Goal: Task Accomplishment & Management: Complete application form

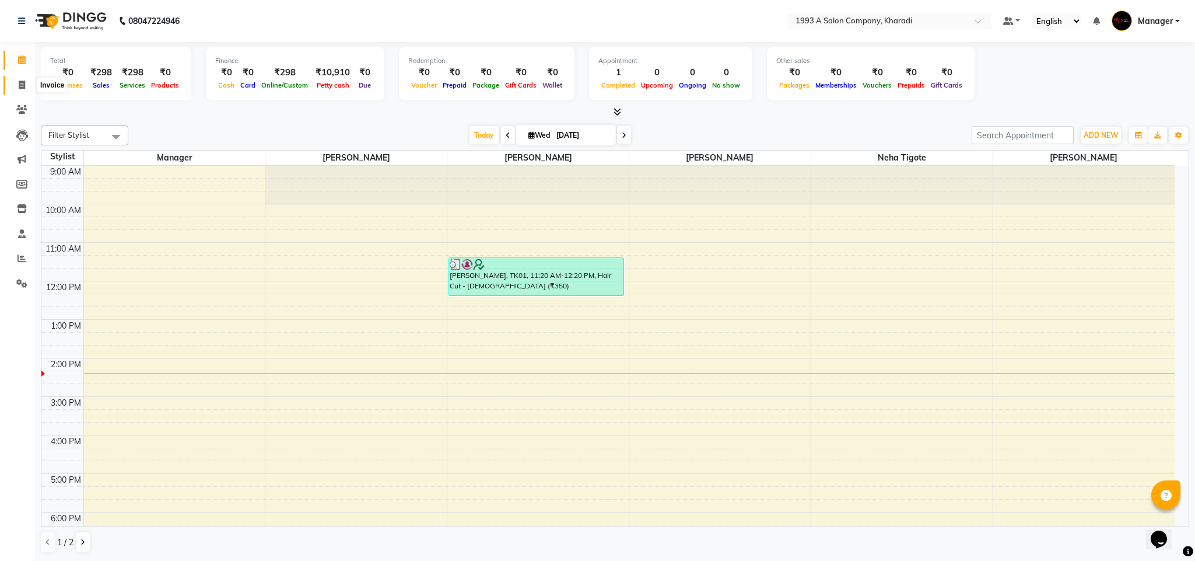
click at [23, 84] on icon at bounding box center [22, 85] width 6 height 9
select select "service"
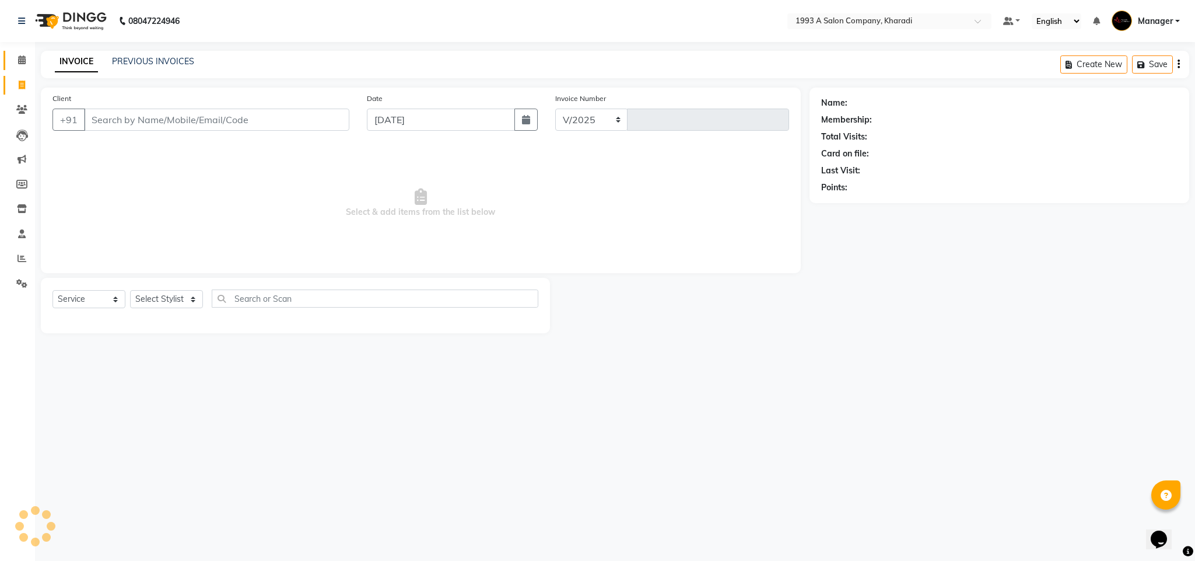
select select "651"
type input "1761"
click at [138, 120] on input "Client" at bounding box center [216, 120] width 265 height 22
select select "13350"
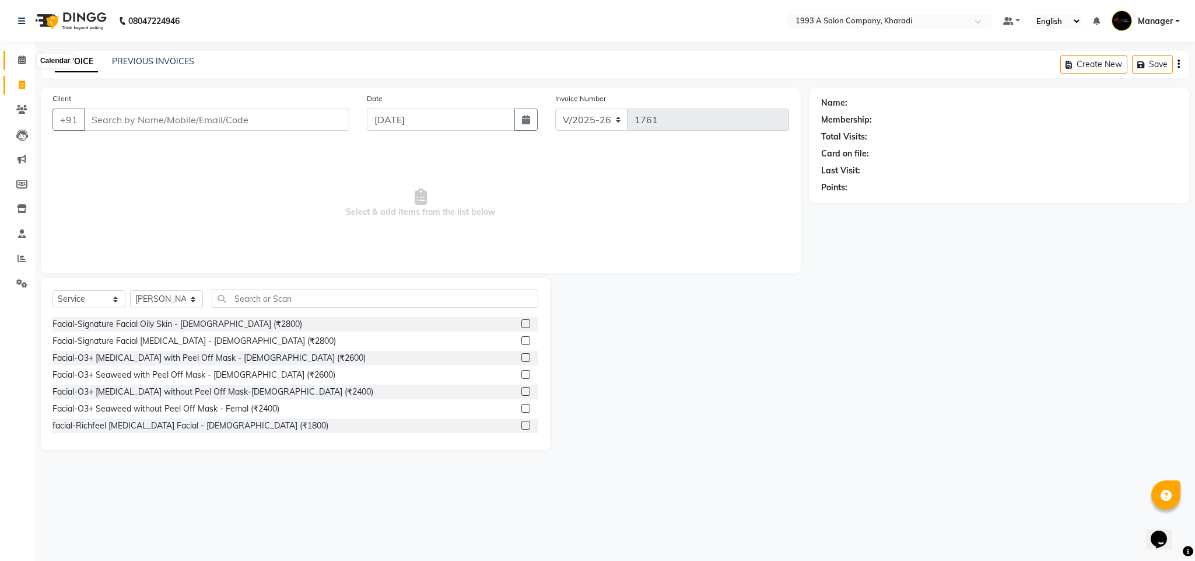
click at [18, 56] on icon at bounding box center [22, 59] width 8 height 9
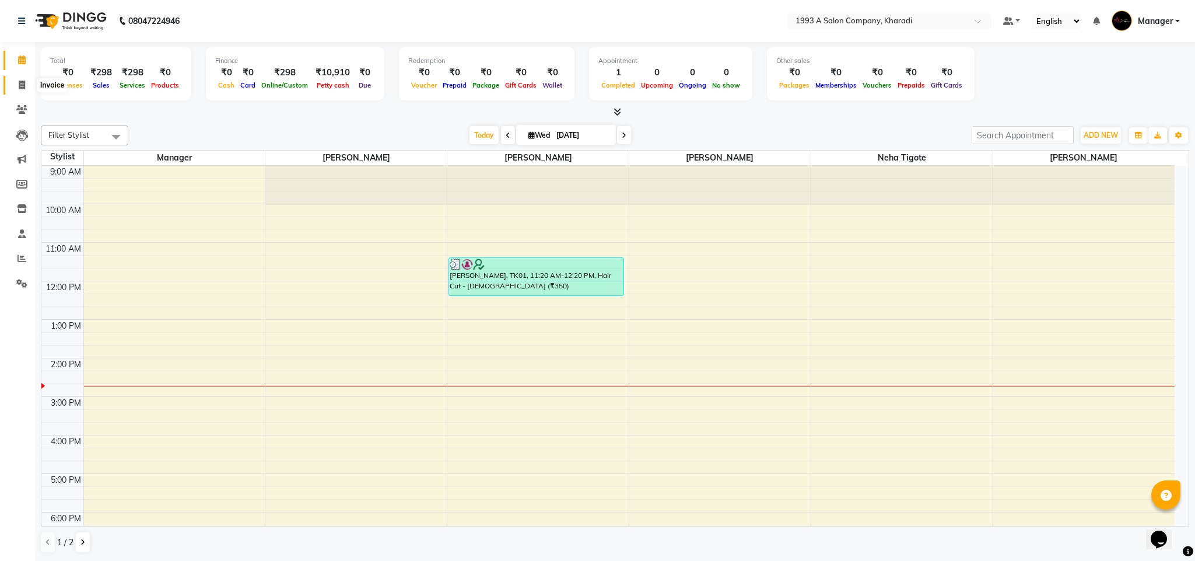
click at [22, 83] on icon at bounding box center [22, 85] width 6 height 9
select select "service"
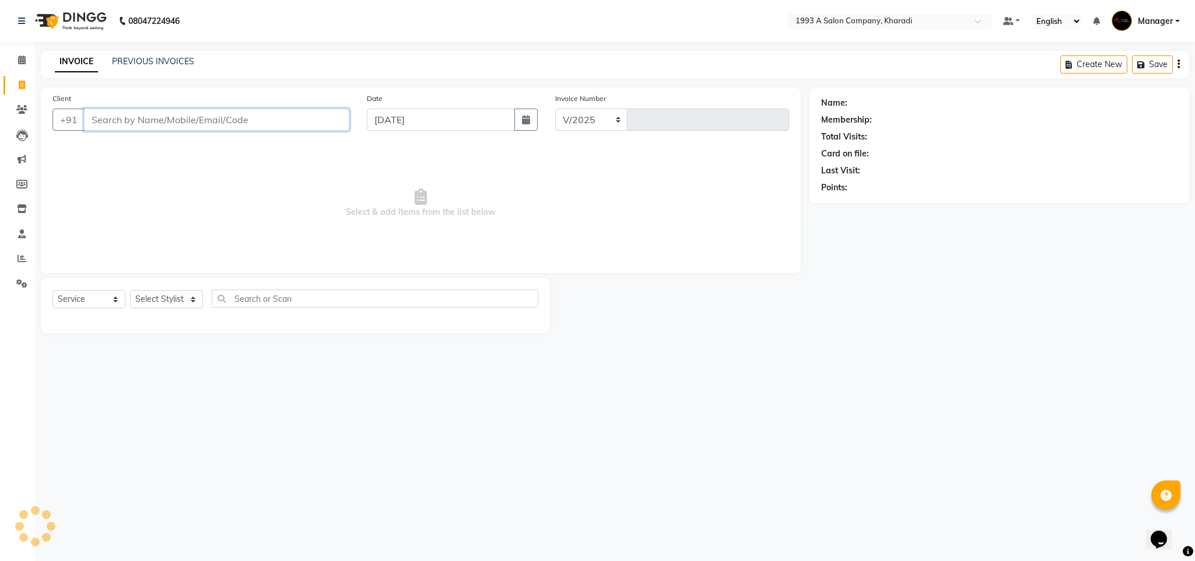
select select "651"
type input "1761"
click at [131, 114] on input "Client" at bounding box center [216, 120] width 265 height 22
select select "13350"
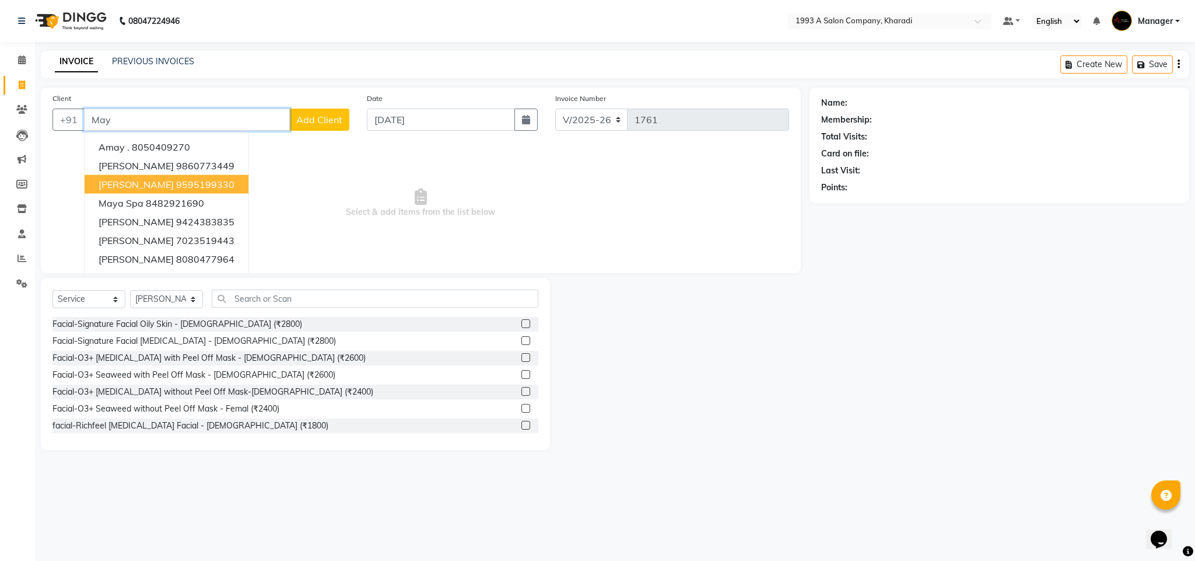
click at [121, 186] on span "[PERSON_NAME]" at bounding box center [136, 185] width 75 height 12
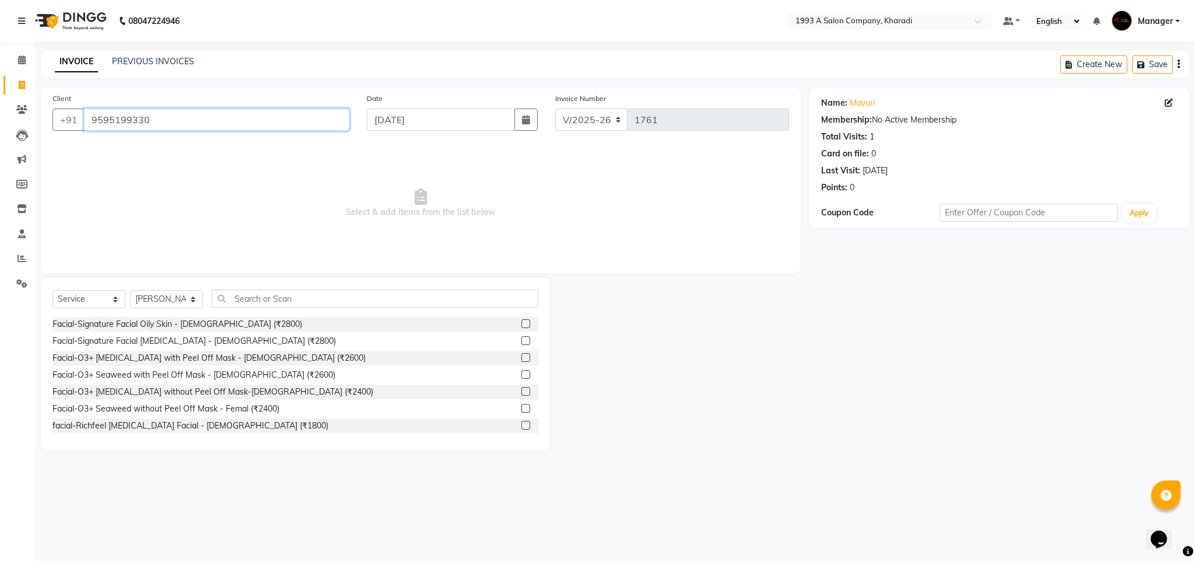
click at [161, 113] on input "9595199330" at bounding box center [216, 120] width 265 height 22
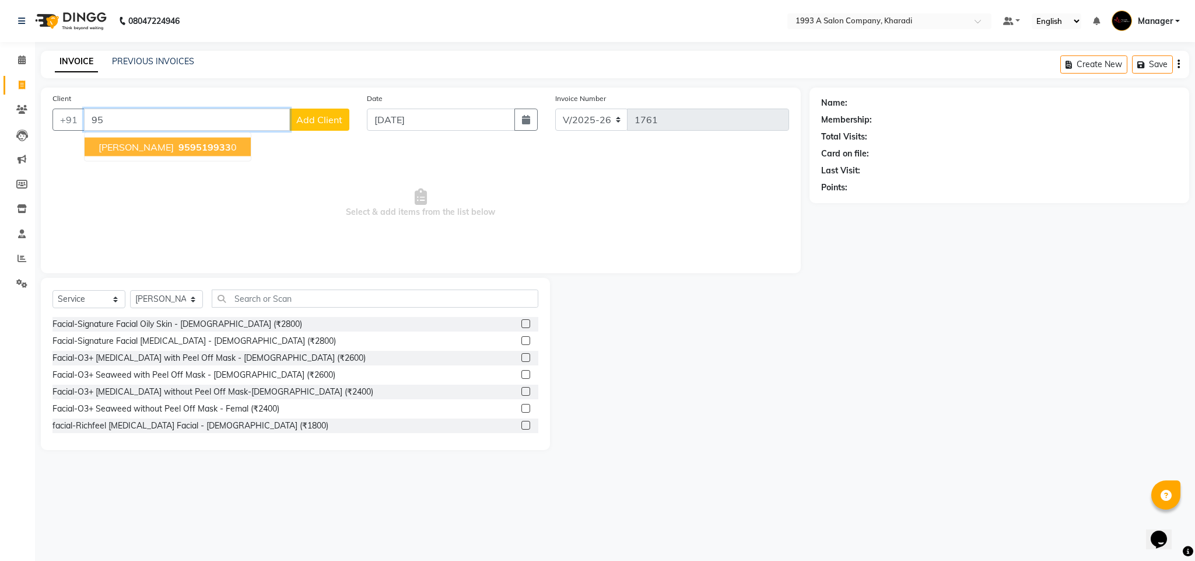
type input "9"
click at [144, 149] on ngb-highlight "8319583988" at bounding box center [164, 147] width 58 height 12
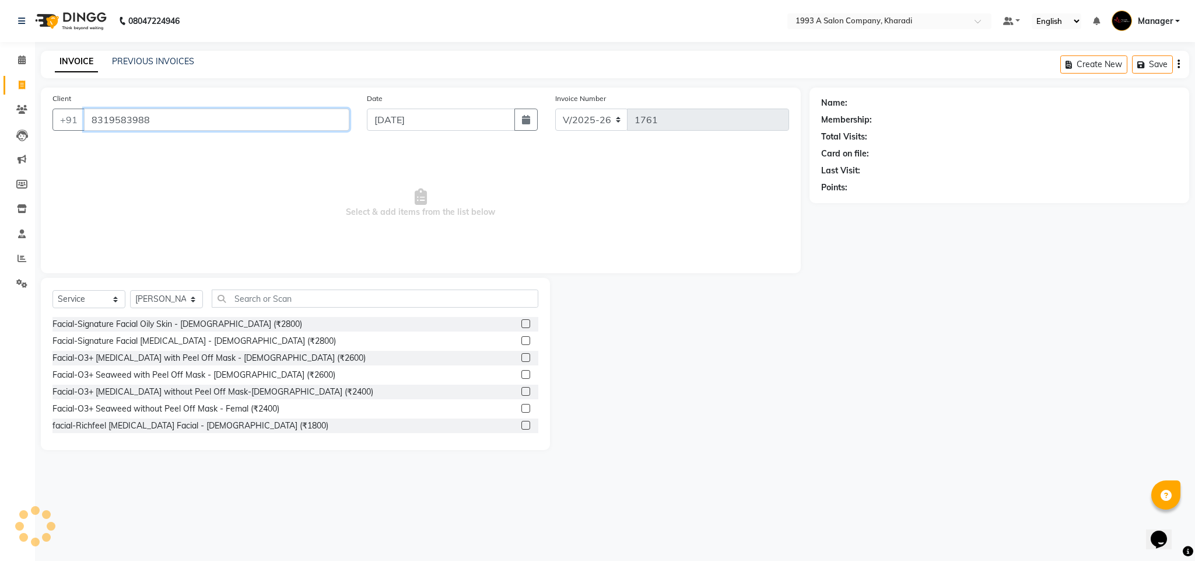
type input "8319583988"
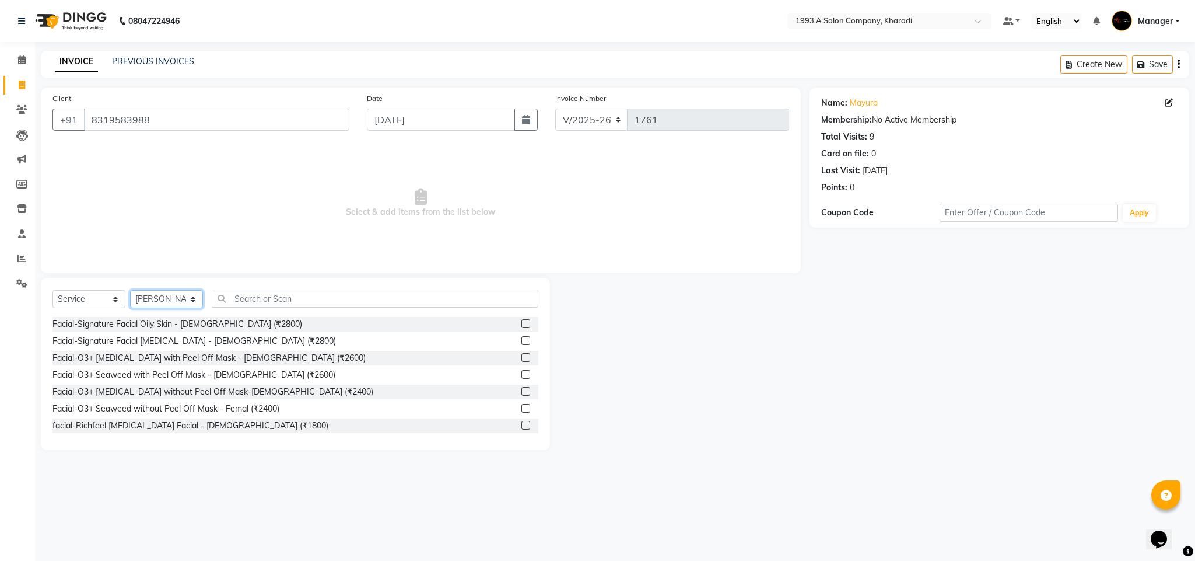
click at [195, 303] on select "Select Stylist [PERSON_NAME] [PERSON_NAME] Manager [PERSON_NAME] Neha Tigote [P…" at bounding box center [166, 299] width 73 height 18
select select "11579"
click at [130, 291] on select "Select Stylist [PERSON_NAME] [PERSON_NAME] Manager [PERSON_NAME] Neha Tigote [P…" at bounding box center [166, 299] width 73 height 18
click at [266, 302] on input "text" at bounding box center [375, 298] width 327 height 18
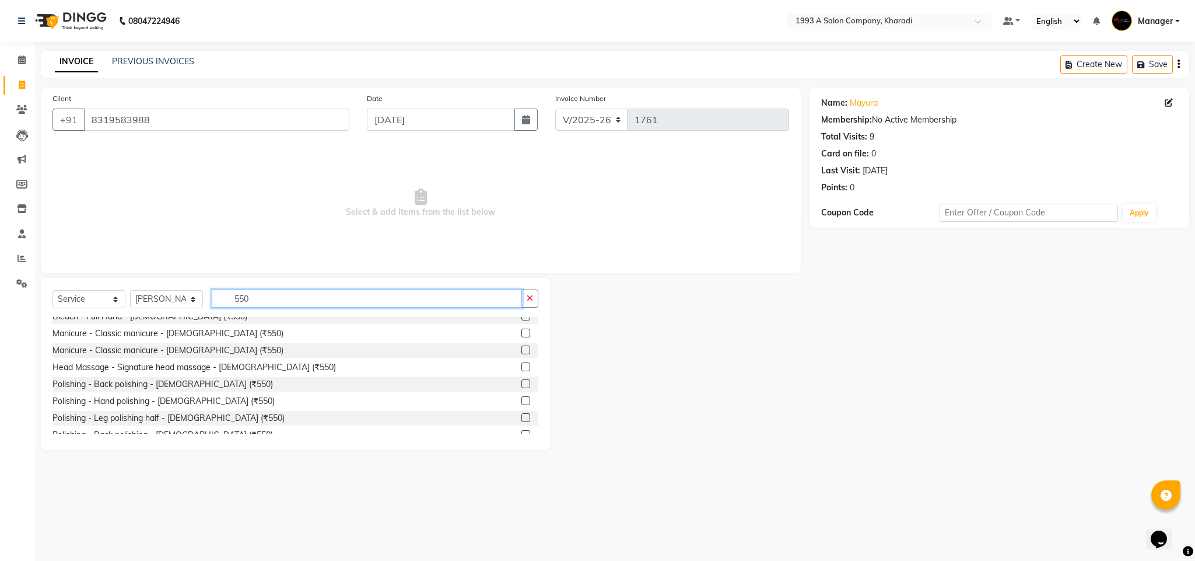
scroll to position [76, 0]
type input "550"
click at [522, 365] on label at bounding box center [526, 366] width 9 height 9
click at [522, 365] on input "checkbox" at bounding box center [526, 367] width 8 height 8
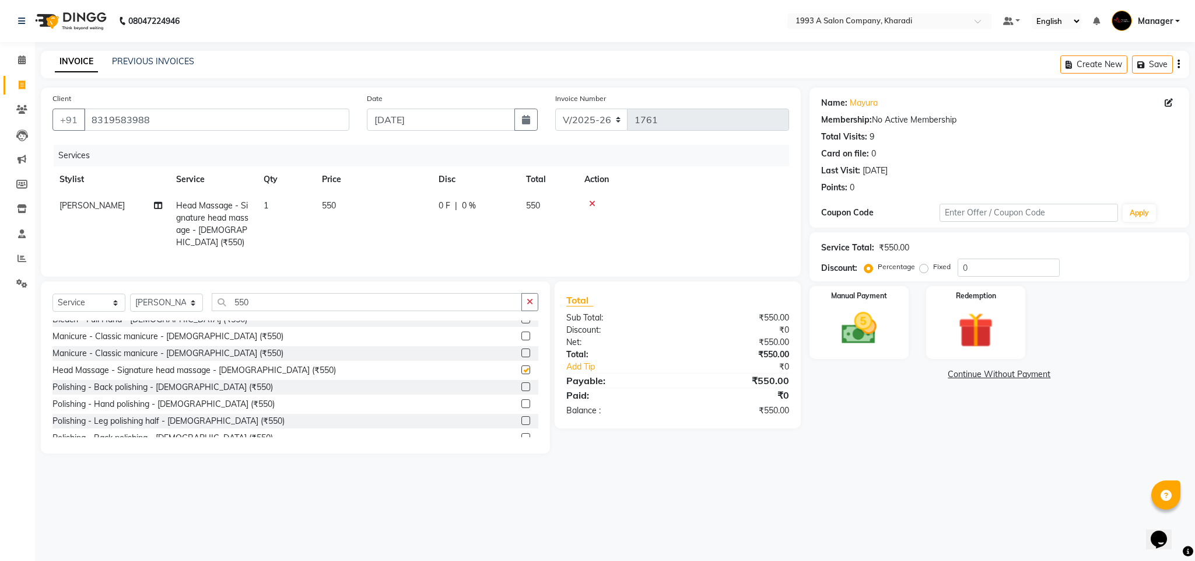
checkbox input "false"
click at [868, 326] on img at bounding box center [860, 328] width 60 height 42
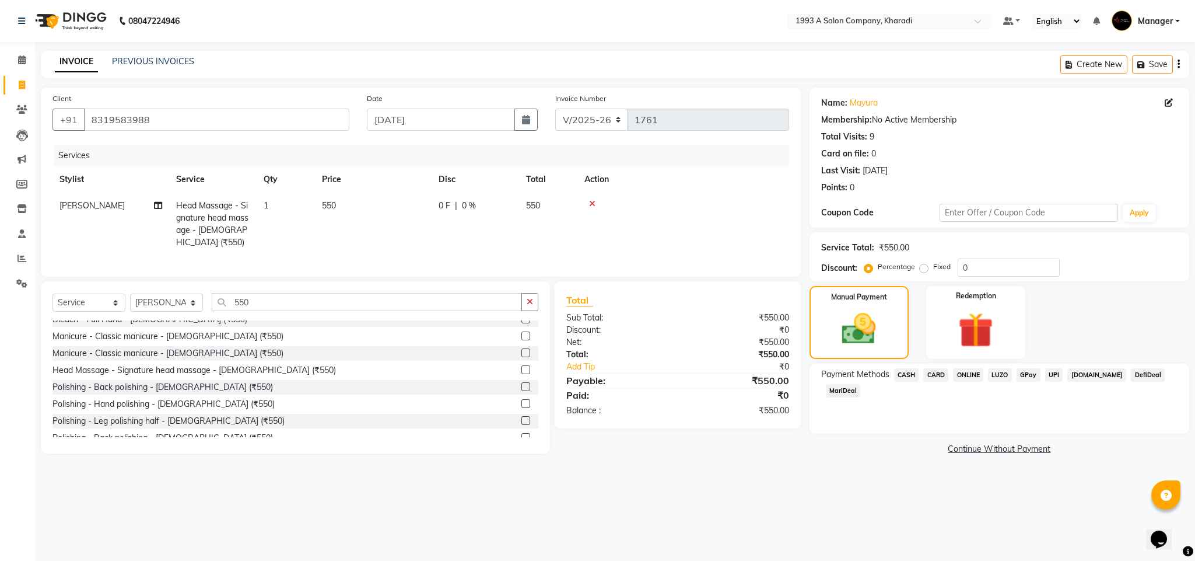
click at [861, 384] on span "MariDeal" at bounding box center [843, 390] width 35 height 13
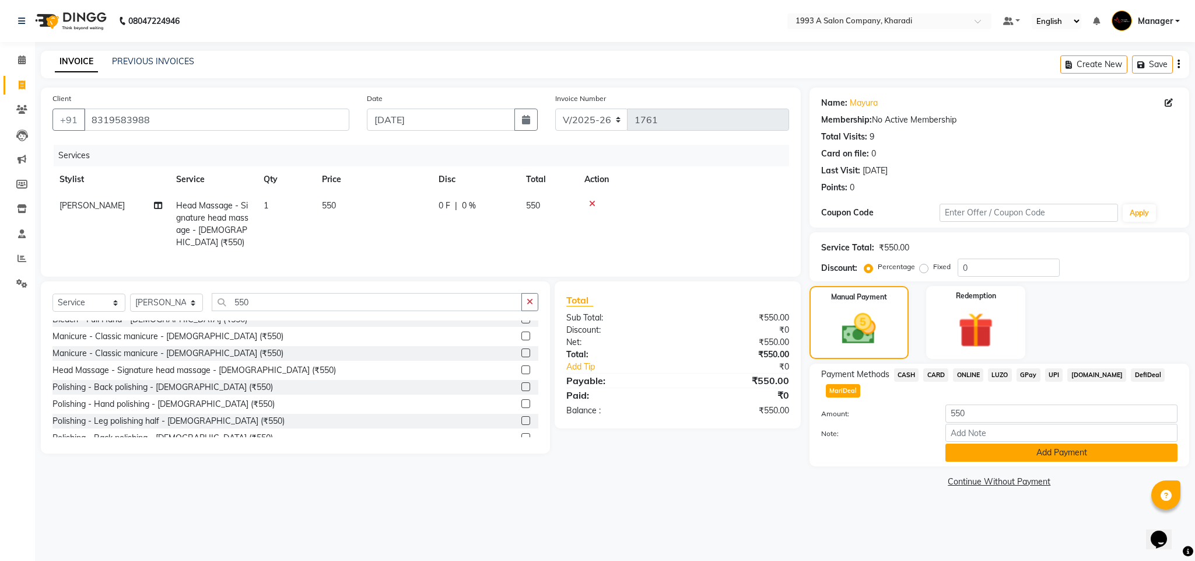
click at [1045, 443] on button "Add Payment" at bounding box center [1062, 452] width 232 height 18
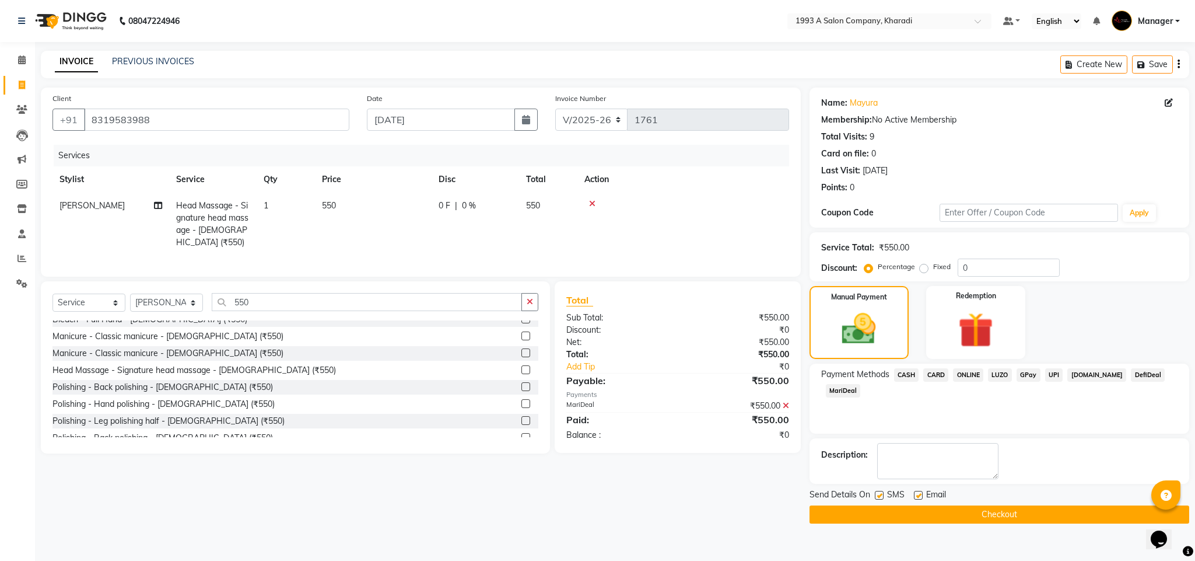
click at [965, 511] on button "Checkout" at bounding box center [1000, 514] width 380 height 18
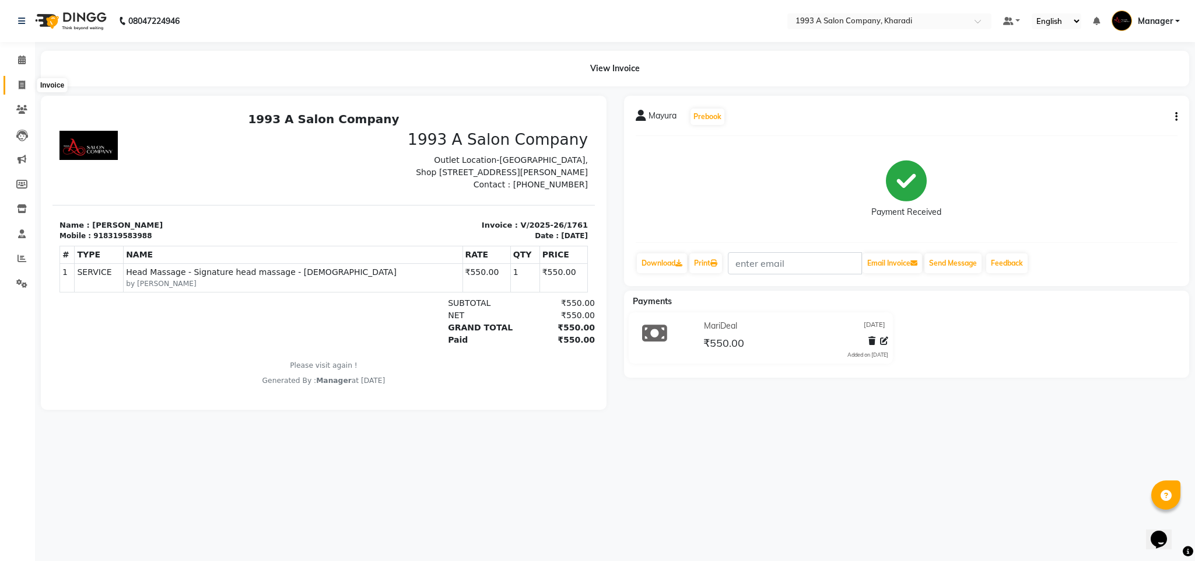
click at [25, 88] on icon at bounding box center [22, 85] width 6 height 9
select select "service"
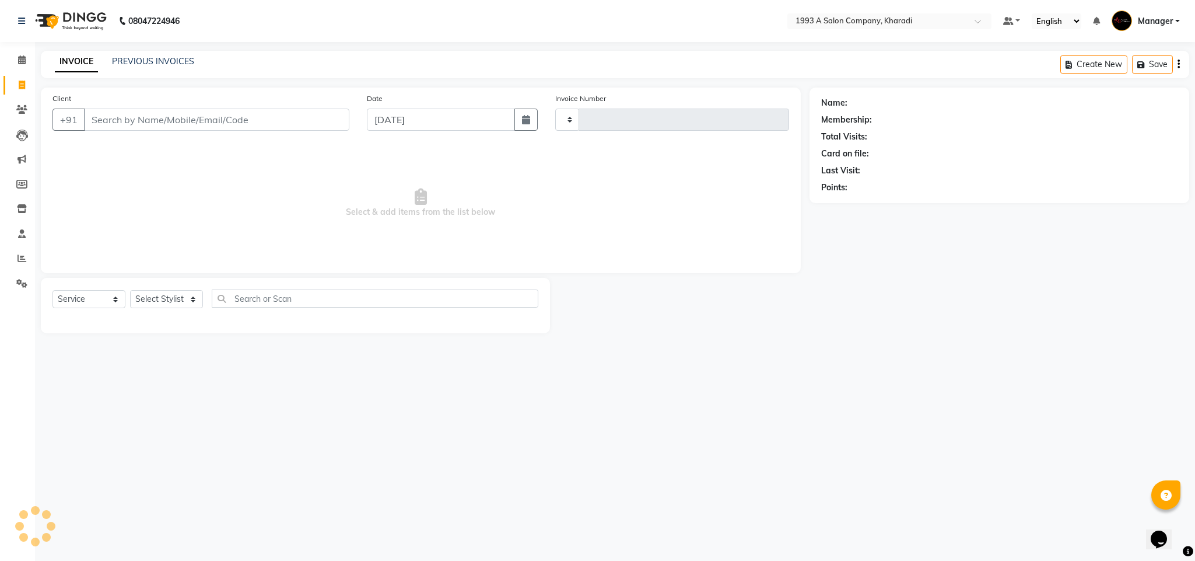
type input "1762"
select select "651"
select select "13350"
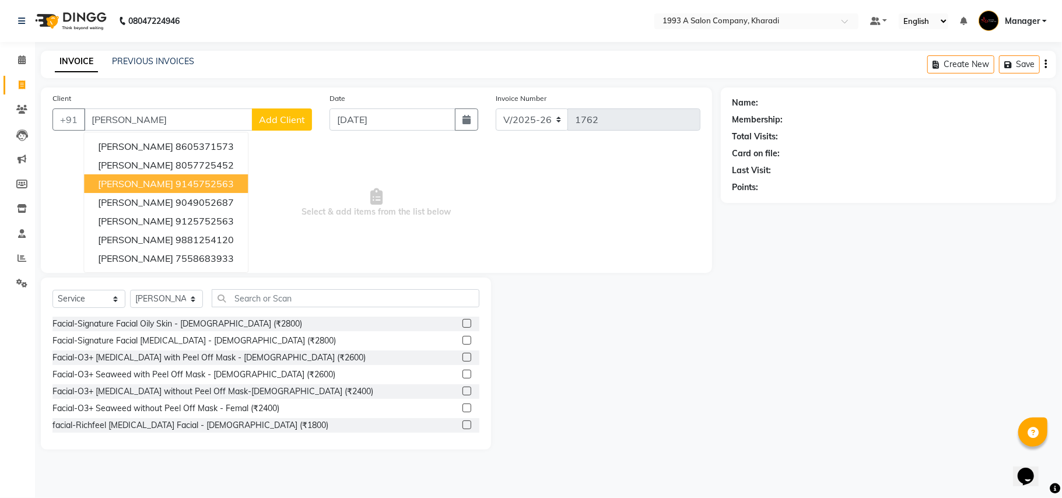
click at [129, 188] on span "[PERSON_NAME]" at bounding box center [135, 184] width 75 height 12
type input "9145752563"
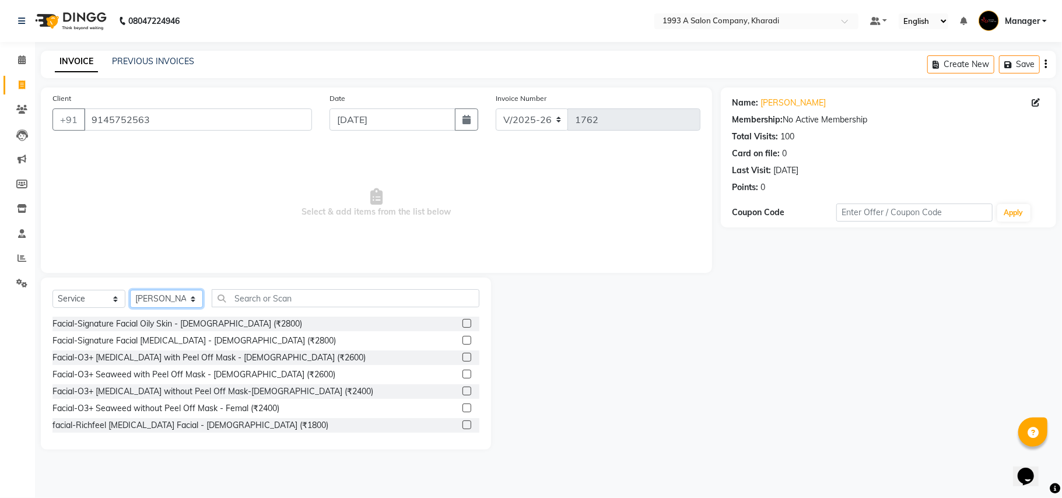
click at [186, 300] on select "Select Stylist [PERSON_NAME] [PERSON_NAME] Manager [PERSON_NAME] Neha Tigote [P…" at bounding box center [166, 299] width 73 height 18
select select "11579"
click at [130, 290] on select "Select Stylist [PERSON_NAME] [PERSON_NAME] Manager [PERSON_NAME] Neha Tigote [P…" at bounding box center [166, 299] width 73 height 18
click at [257, 295] on input "text" at bounding box center [346, 298] width 268 height 18
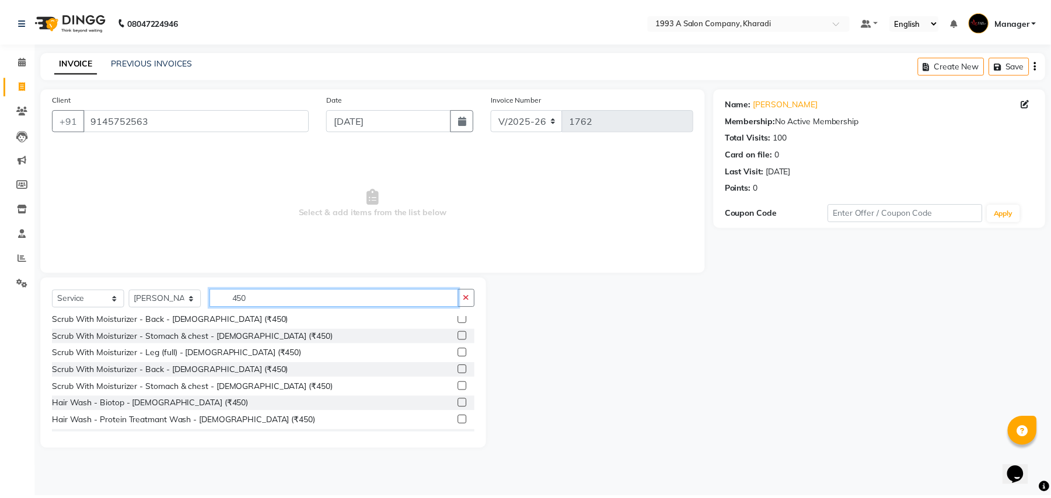
scroll to position [110, 0]
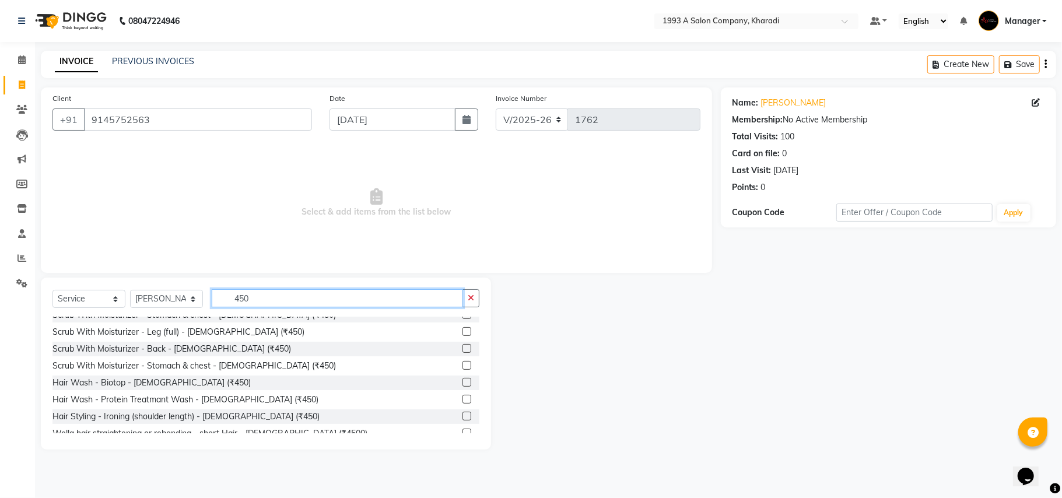
type input "450"
click at [463, 382] on label at bounding box center [467, 382] width 9 height 9
click at [463, 382] on input "checkbox" at bounding box center [467, 383] width 8 height 8
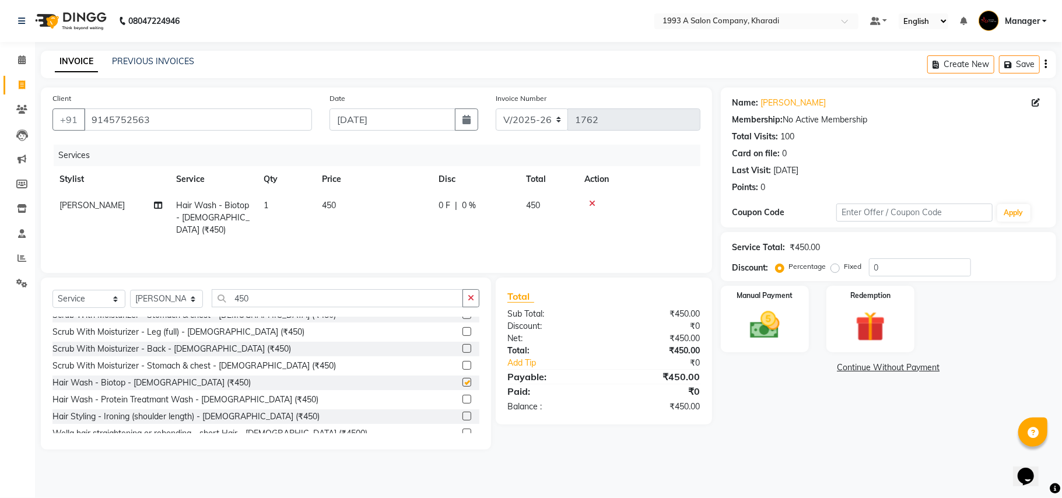
checkbox input "false"
click at [755, 326] on img at bounding box center [765, 325] width 51 height 36
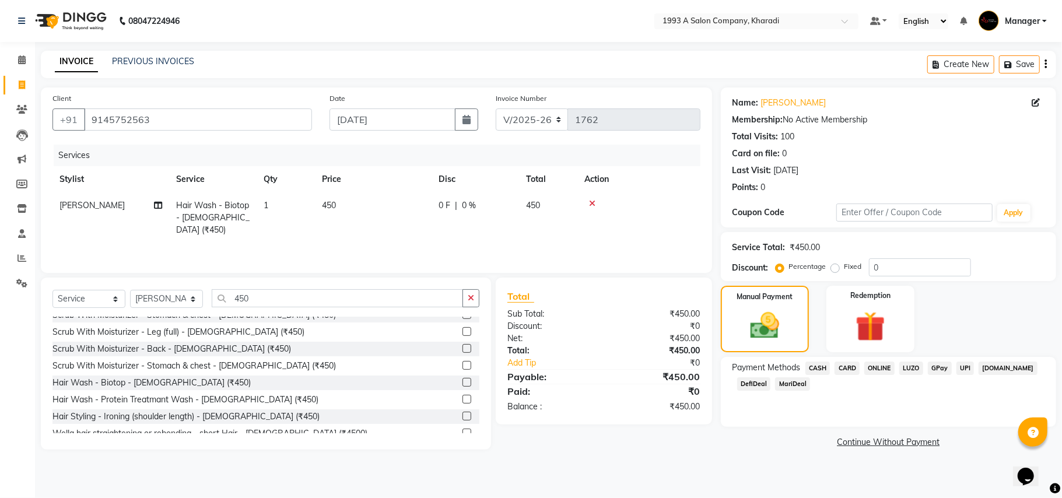
click at [785, 388] on span "MariDeal" at bounding box center [792, 383] width 35 height 13
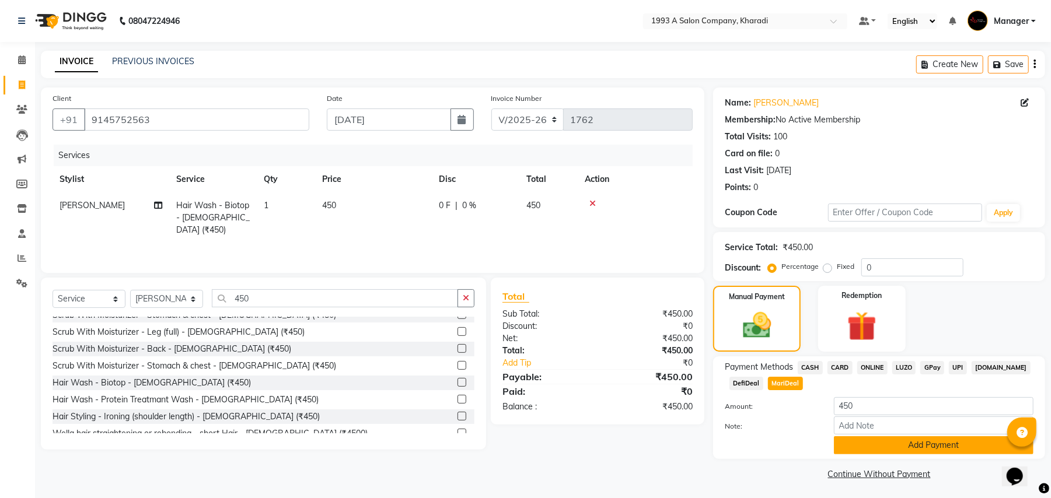
click at [879, 448] on button "Add Payment" at bounding box center [934, 445] width 200 height 18
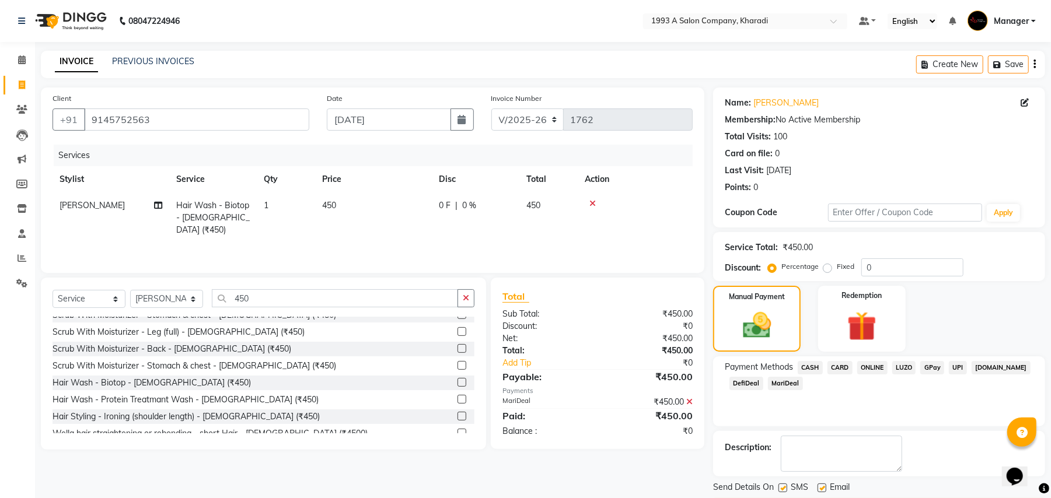
scroll to position [36, 0]
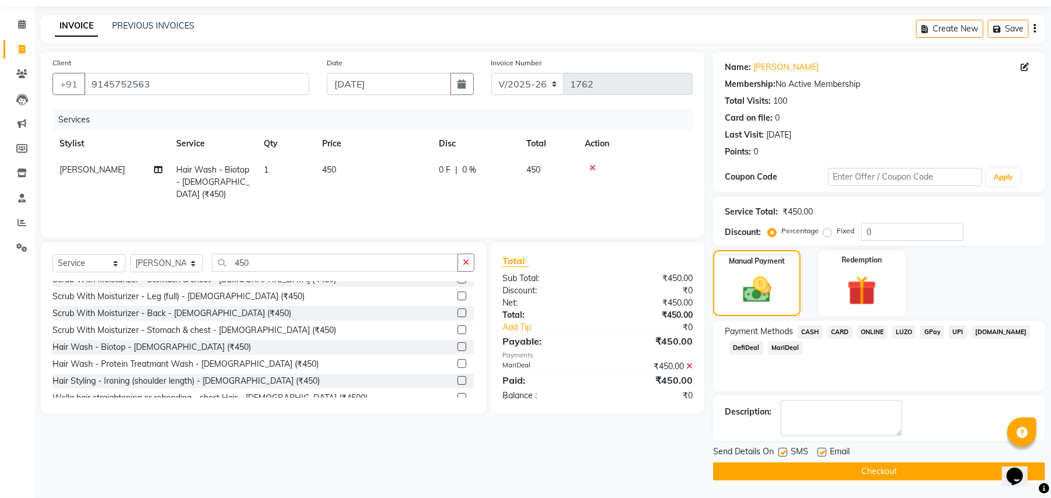
click at [832, 477] on button "Checkout" at bounding box center [879, 472] width 332 height 18
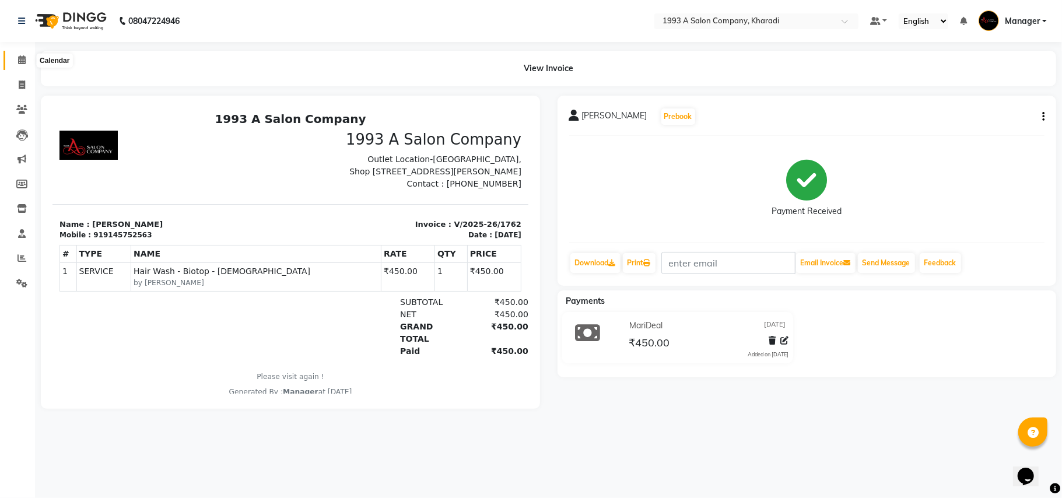
click at [22, 60] on icon at bounding box center [22, 59] width 8 height 9
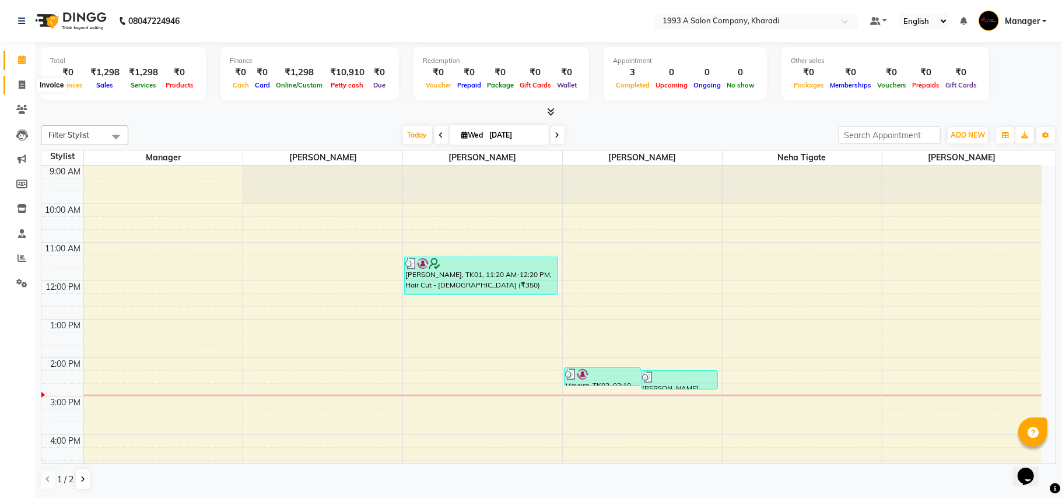
click at [24, 82] on icon at bounding box center [22, 85] width 6 height 9
select select "service"
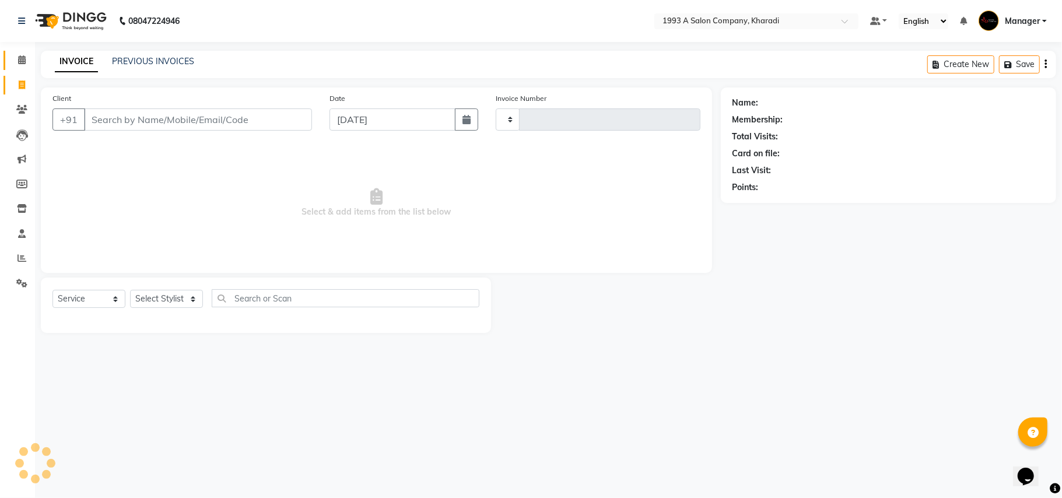
type input "1763"
select select "651"
select select "13350"
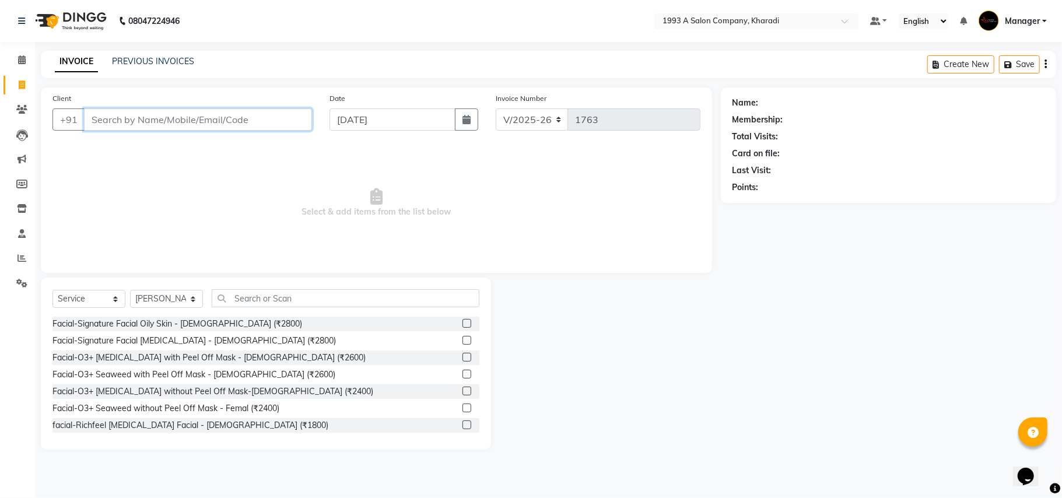
click at [124, 123] on input "Client" at bounding box center [198, 120] width 228 height 22
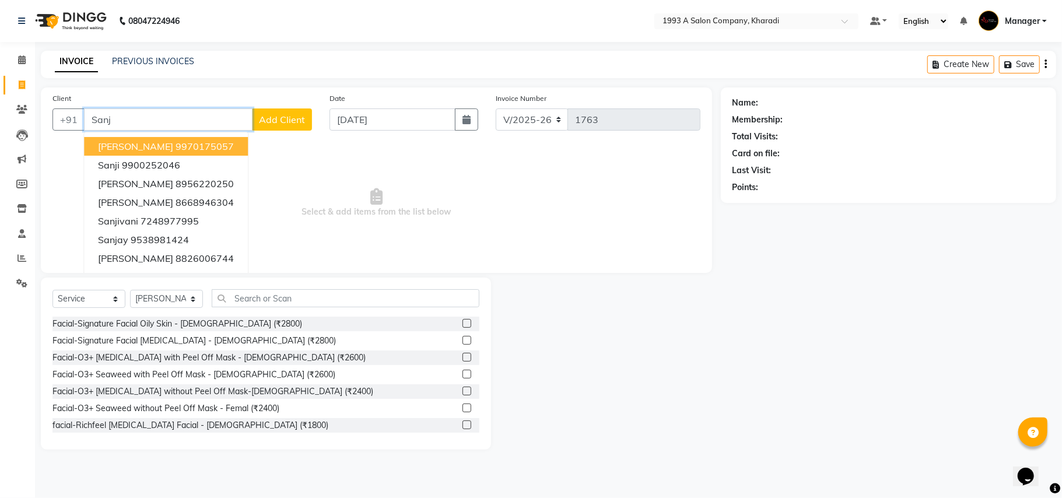
click at [176, 141] on ngb-highlight "9970175057" at bounding box center [205, 147] width 58 height 12
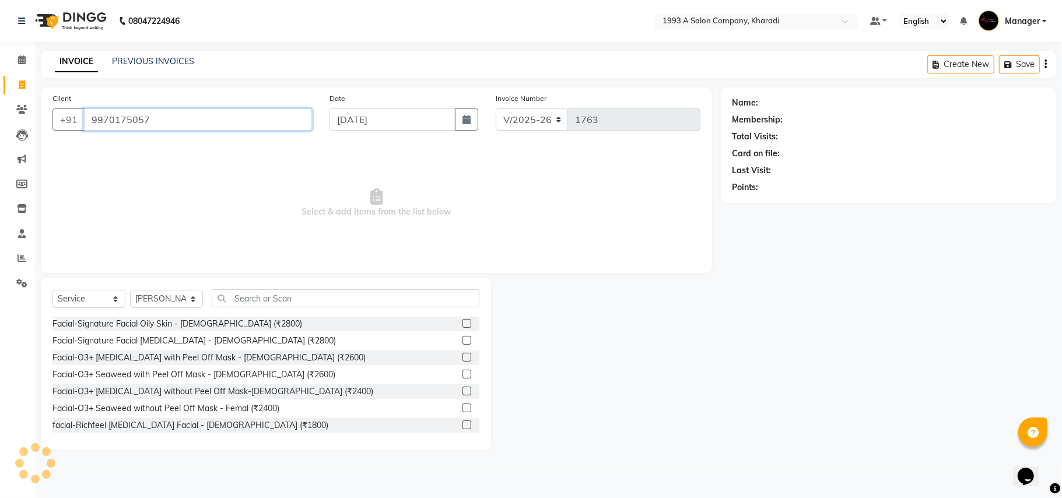
type input "9970175057"
select select "1: Object"
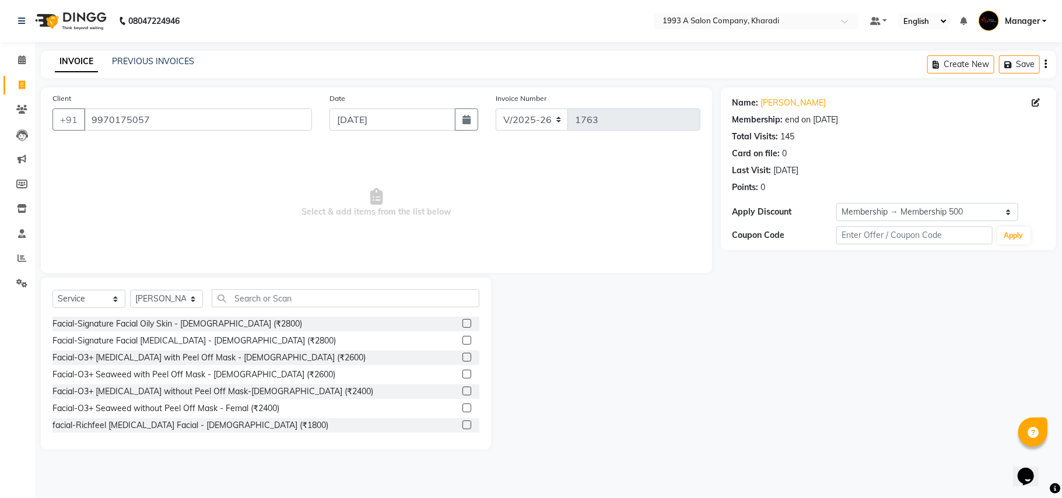
click at [169, 309] on div "Select Service Product Membership Package Voucher Prepaid Gift Card Select Styl…" at bounding box center [266, 302] width 427 height 27
click at [173, 298] on select "Select Stylist [PERSON_NAME] [PERSON_NAME] Manager [PERSON_NAME] Neha Tigote [P…" at bounding box center [166, 299] width 73 height 18
select select "68583"
click at [130, 290] on select "Select Stylist [PERSON_NAME] [PERSON_NAME] Manager [PERSON_NAME] Neha Tigote [P…" at bounding box center [166, 299] width 73 height 18
click at [259, 303] on input "text" at bounding box center [346, 298] width 268 height 18
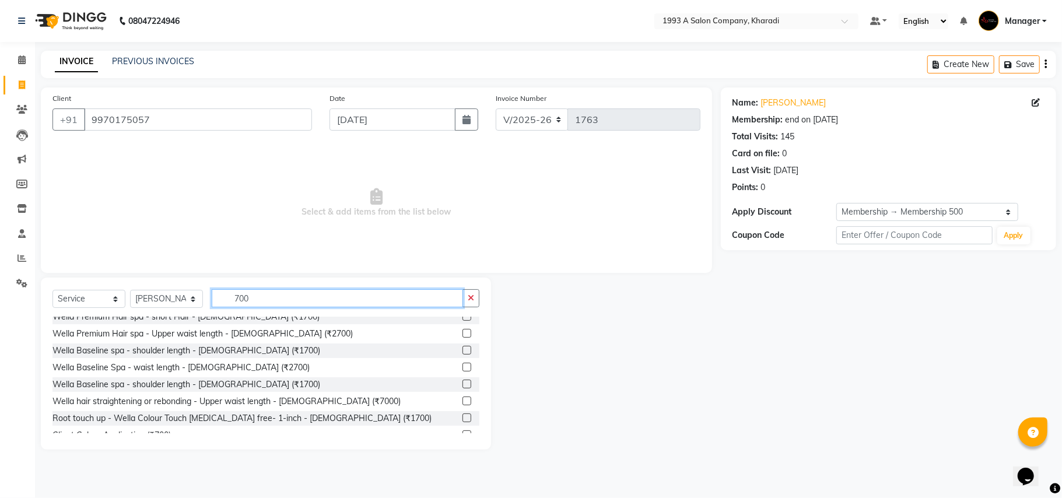
scroll to position [163, 0]
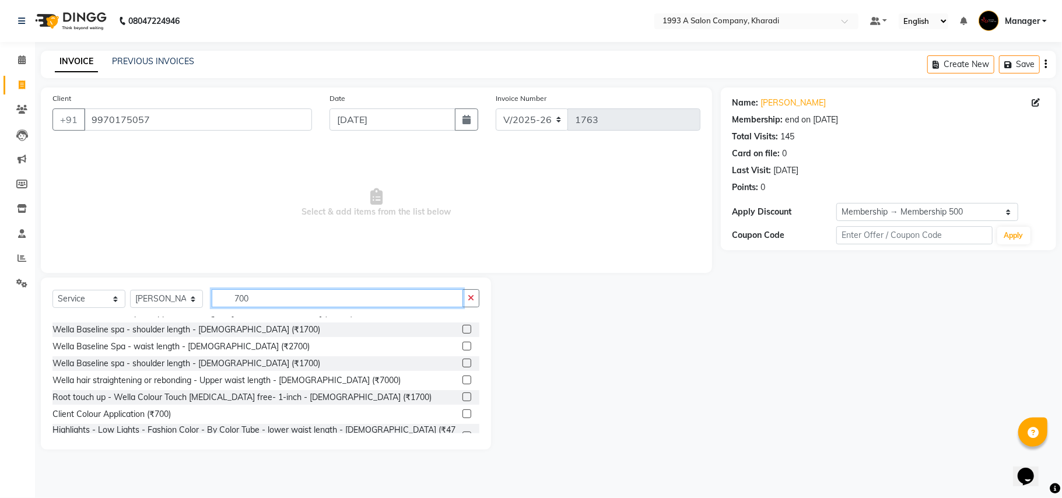
type input "700"
click at [463, 414] on label at bounding box center [467, 414] width 9 height 9
click at [463, 414] on input "checkbox" at bounding box center [467, 415] width 8 height 8
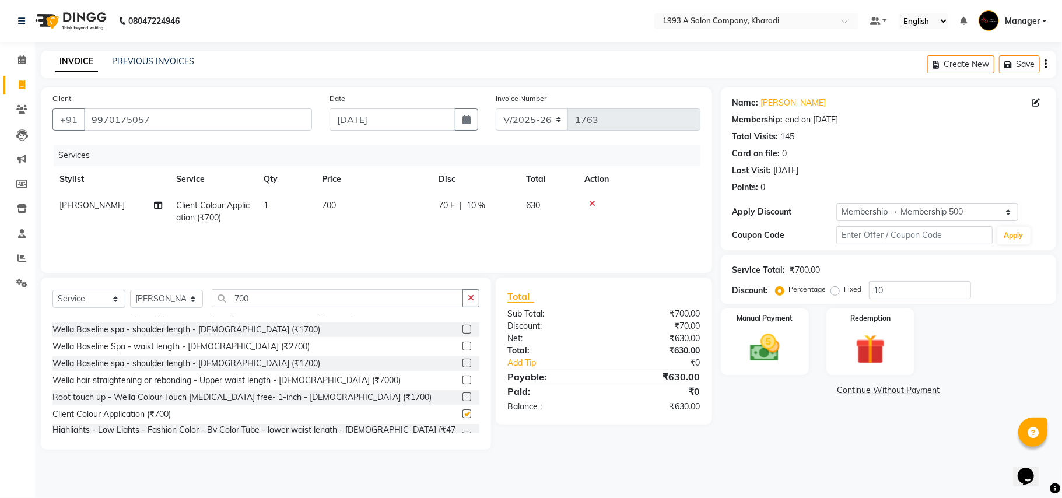
checkbox input "false"
click at [259, 293] on input "700" at bounding box center [337, 298] width 251 height 18
type input "7"
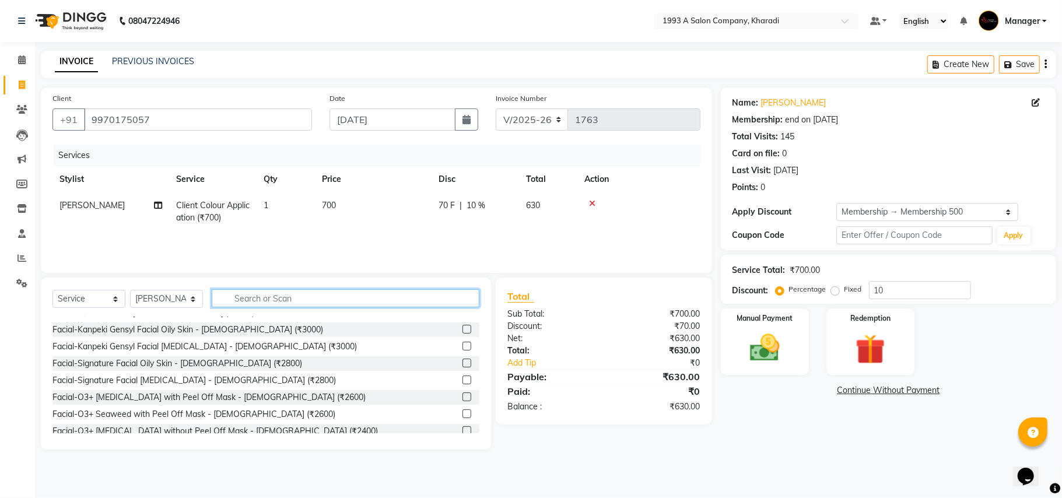
type input "2"
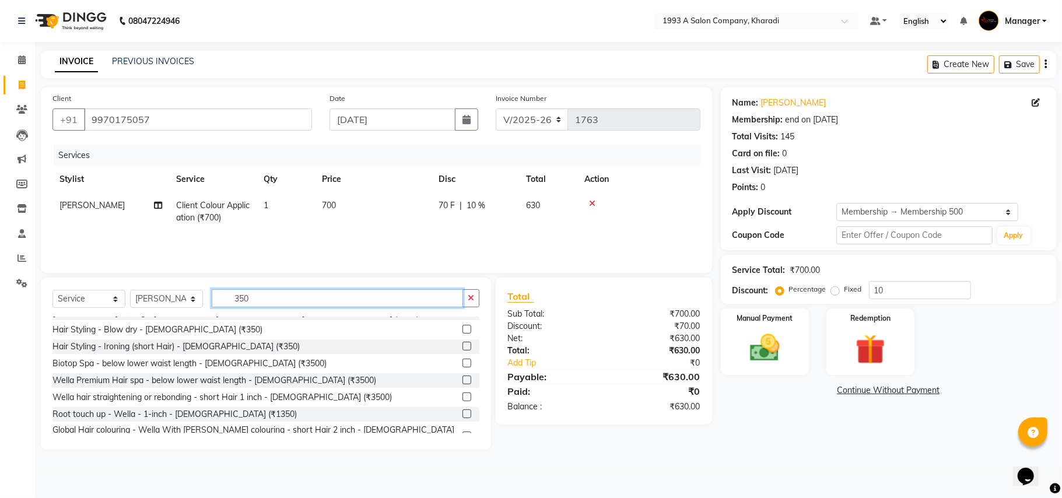
scroll to position [309, 0]
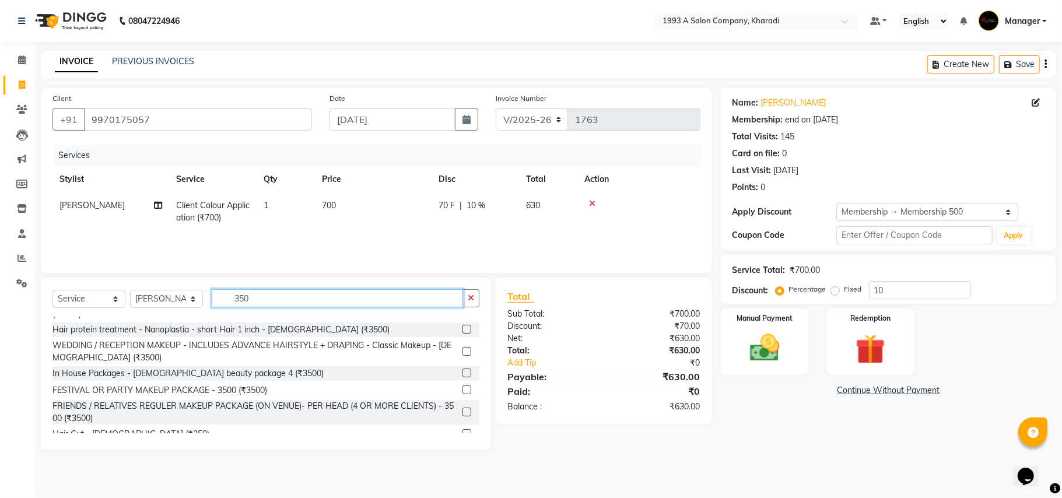
type input "350"
click at [463, 429] on label at bounding box center [467, 433] width 9 height 9
click at [463, 431] on input "checkbox" at bounding box center [467, 435] width 8 height 8
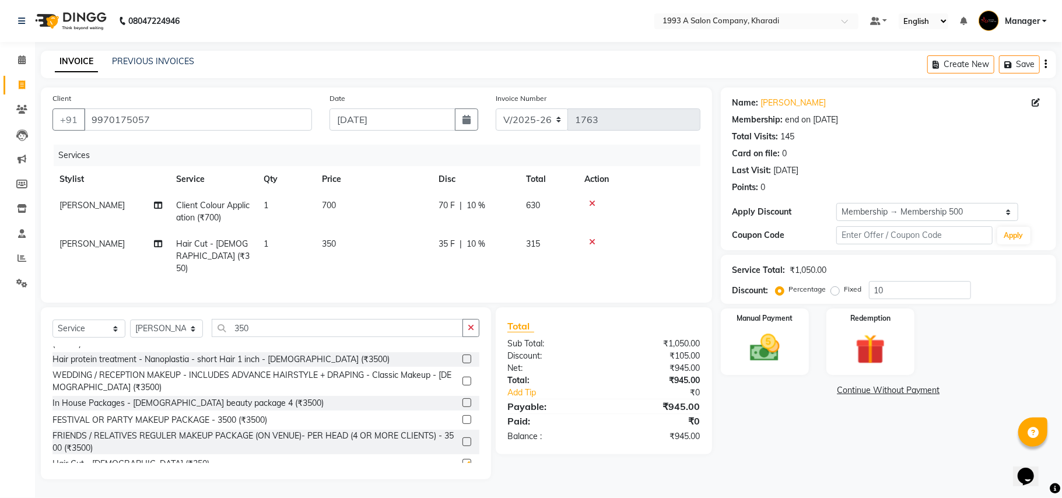
checkbox input "false"
click at [162, 324] on select "Select Stylist [PERSON_NAME] [PERSON_NAME] Manager [PERSON_NAME] Neha Tigote [P…" at bounding box center [166, 329] width 73 height 18
click at [130, 320] on select "Select Stylist [PERSON_NAME] [PERSON_NAME] Manager [PERSON_NAME] Neha Tigote [P…" at bounding box center [166, 329] width 73 height 18
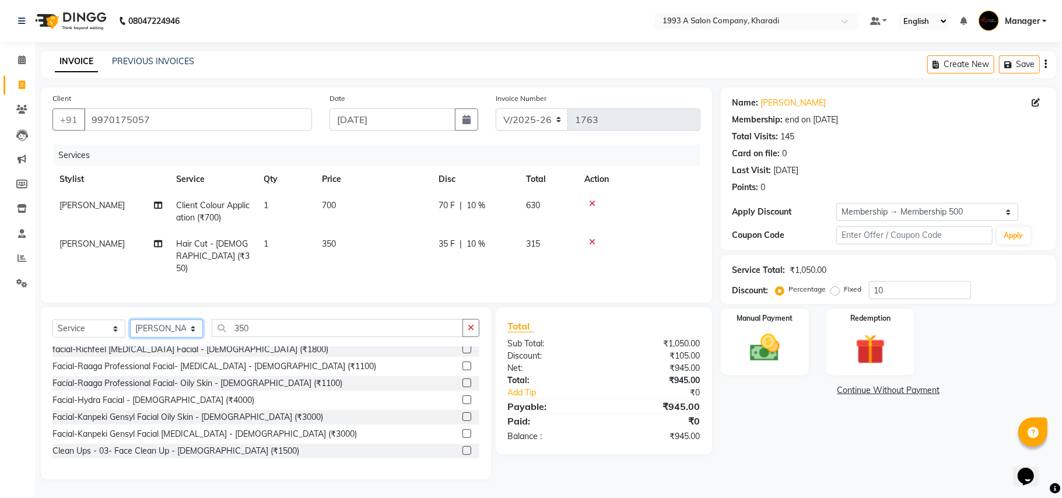
click at [165, 329] on select "Select Stylist [PERSON_NAME] [PERSON_NAME] Manager [PERSON_NAME] Neha Tigote [P…" at bounding box center [166, 329] width 73 height 18
select select "11579"
click at [130, 320] on select "Select Stylist [PERSON_NAME] [PERSON_NAME] Manager [PERSON_NAME] Neha Tigote [P…" at bounding box center [166, 329] width 73 height 18
click at [250, 321] on input "350" at bounding box center [337, 328] width 251 height 18
type input "3"
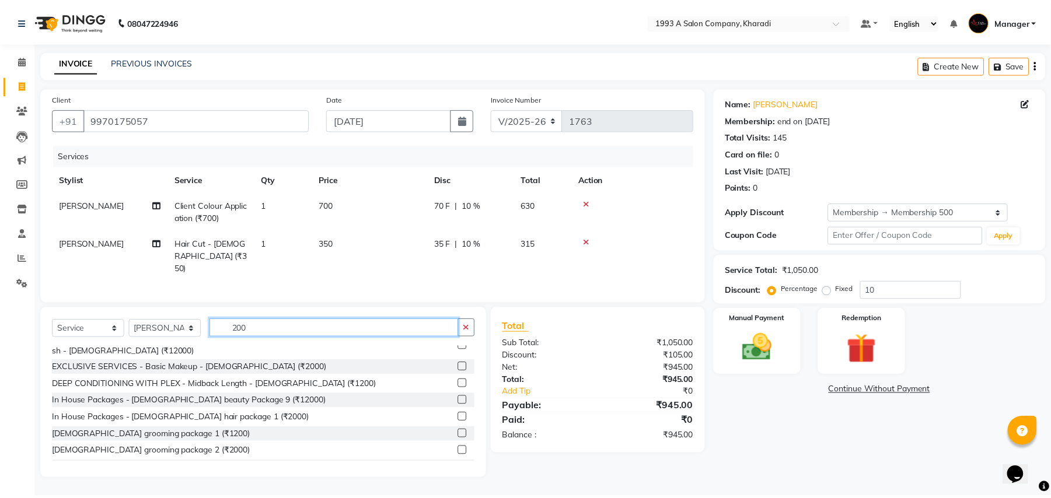
scroll to position [0, 0]
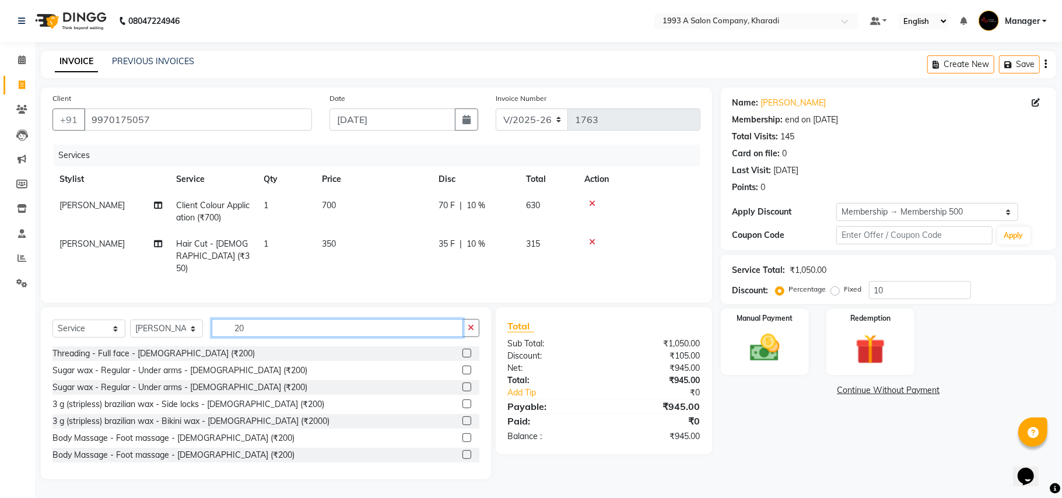
type input "2"
type input "nail"
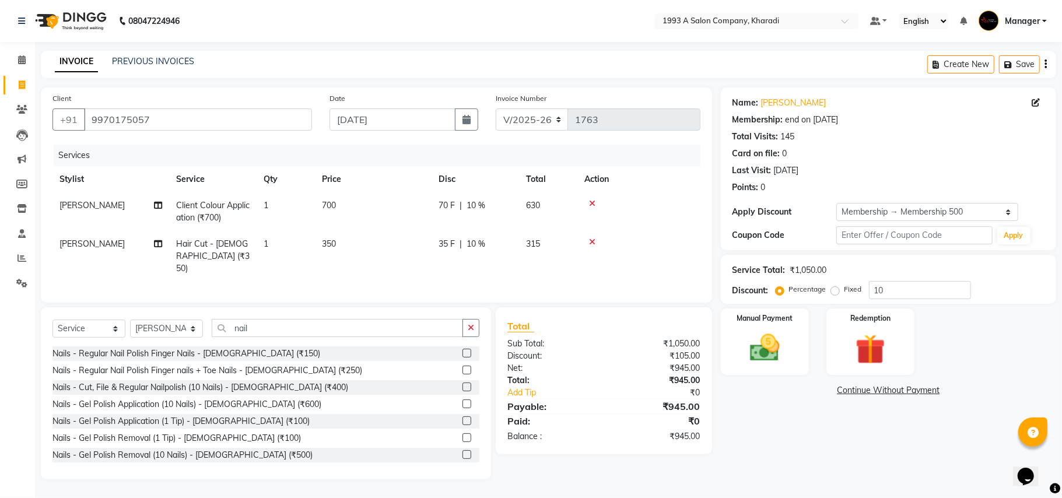
click at [463, 370] on label at bounding box center [467, 370] width 9 height 9
click at [463, 370] on input "checkbox" at bounding box center [467, 371] width 8 height 8
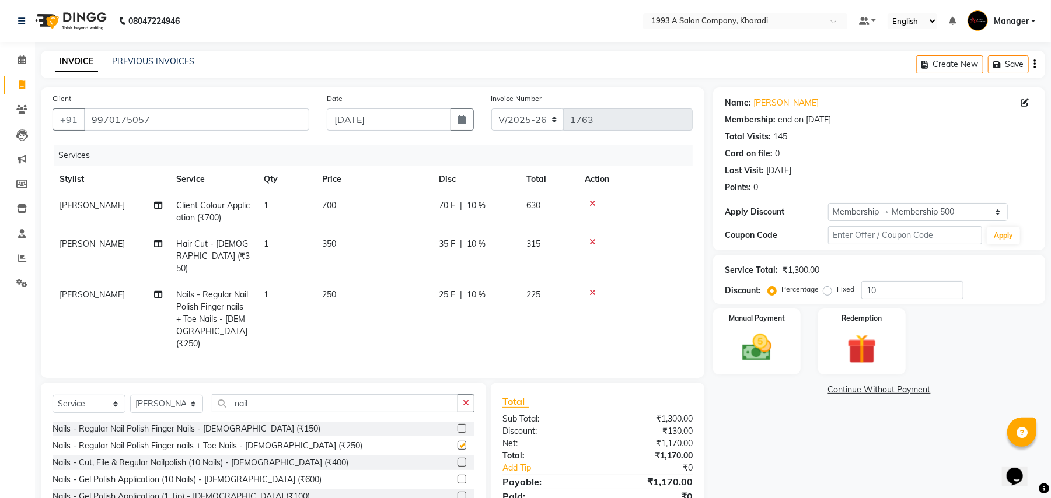
checkbox input "false"
click at [341, 282] on td "250" at bounding box center [373, 319] width 117 height 75
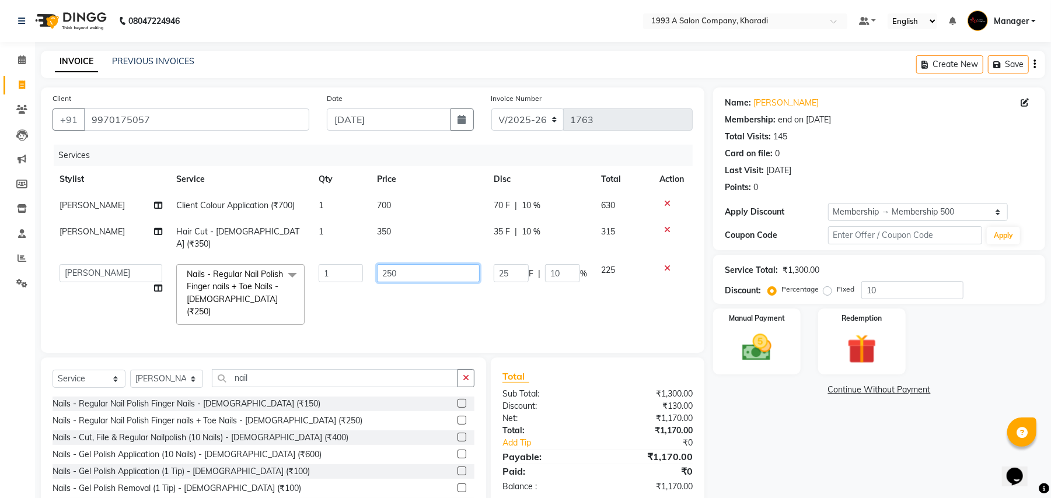
click at [404, 264] on input "250" at bounding box center [428, 273] width 103 height 18
type input "200"
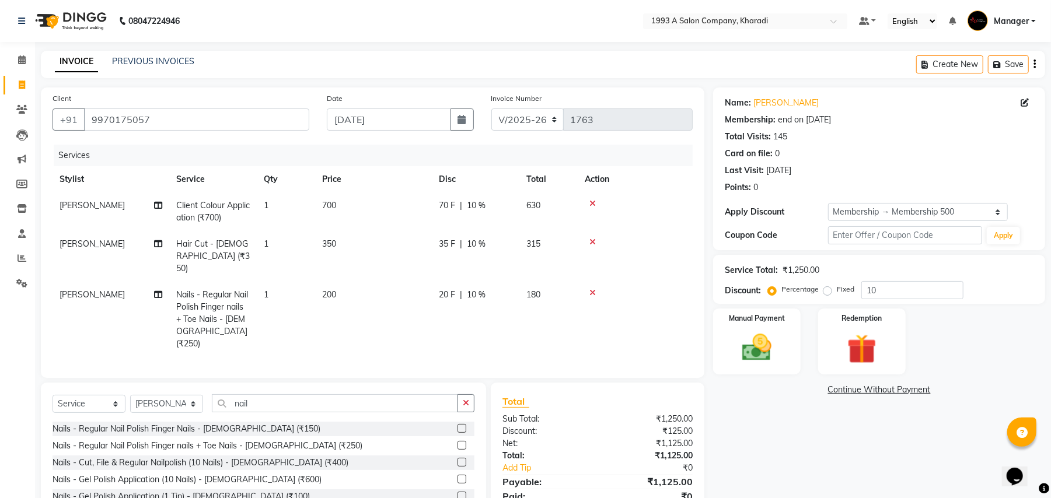
click at [394, 302] on td "200" at bounding box center [373, 319] width 117 height 75
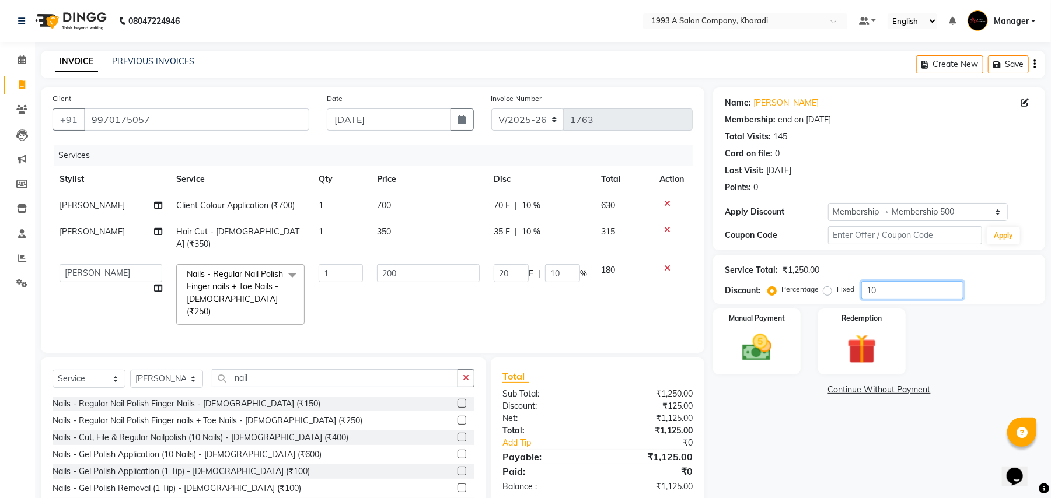
click at [892, 287] on input "10" at bounding box center [912, 290] width 102 height 18
type input "1"
type input "2"
type input "1"
type input "15"
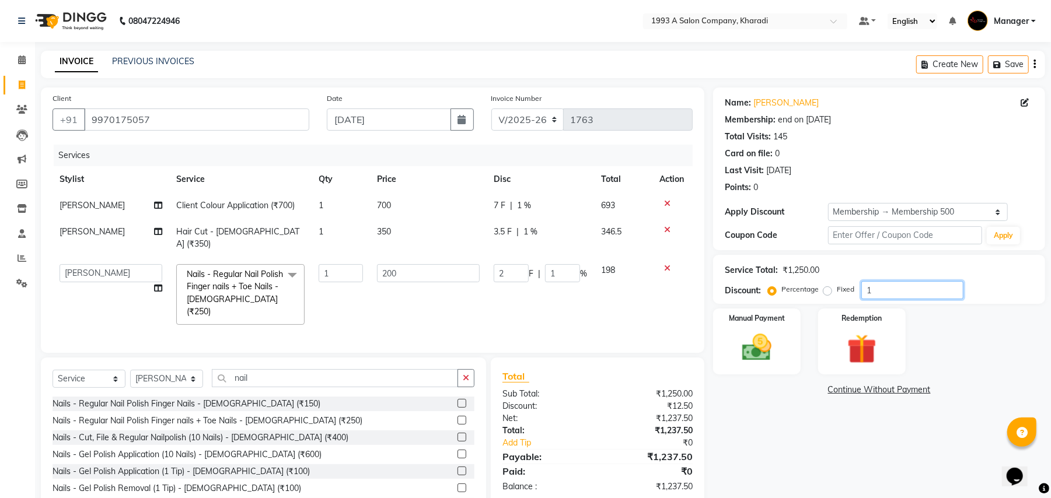
type input "30"
type input "15"
click at [533, 204] on span "15 %" at bounding box center [535, 206] width 19 height 12
select select "68583"
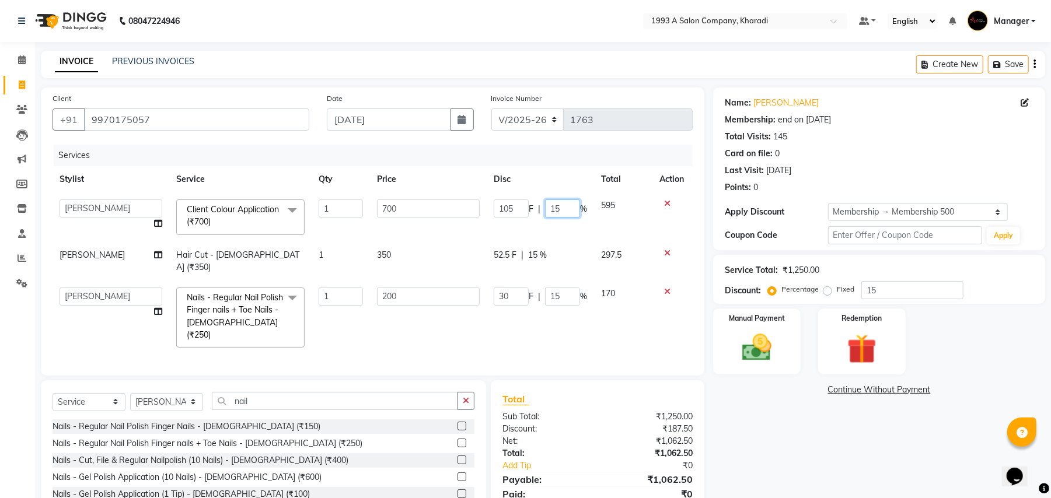
click at [564, 208] on input "15" at bounding box center [562, 209] width 35 height 18
type input "1"
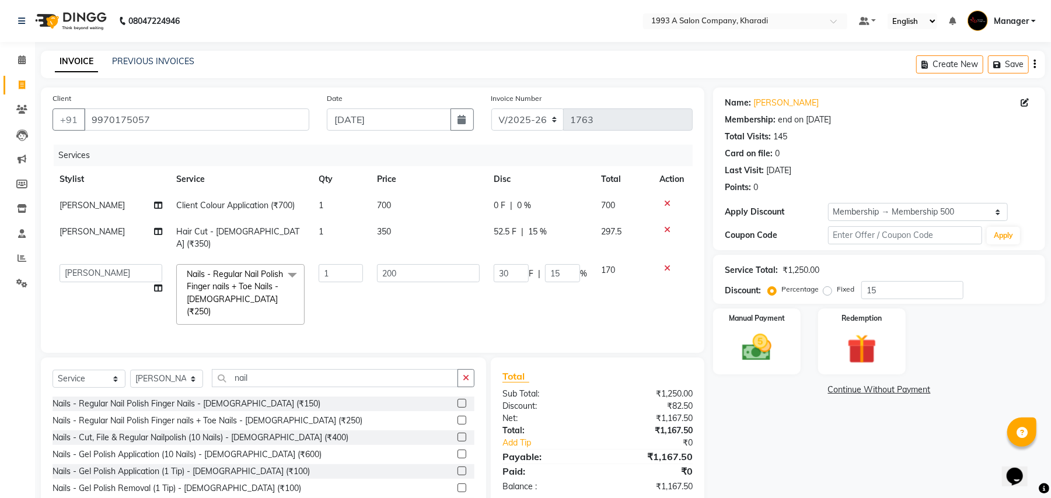
click at [554, 228] on tbody "[PERSON_NAME] Client Colour Application (₹700) 1 700 0 F | 0 % 700 [PERSON_NAME…" at bounding box center [373, 262] width 640 height 139
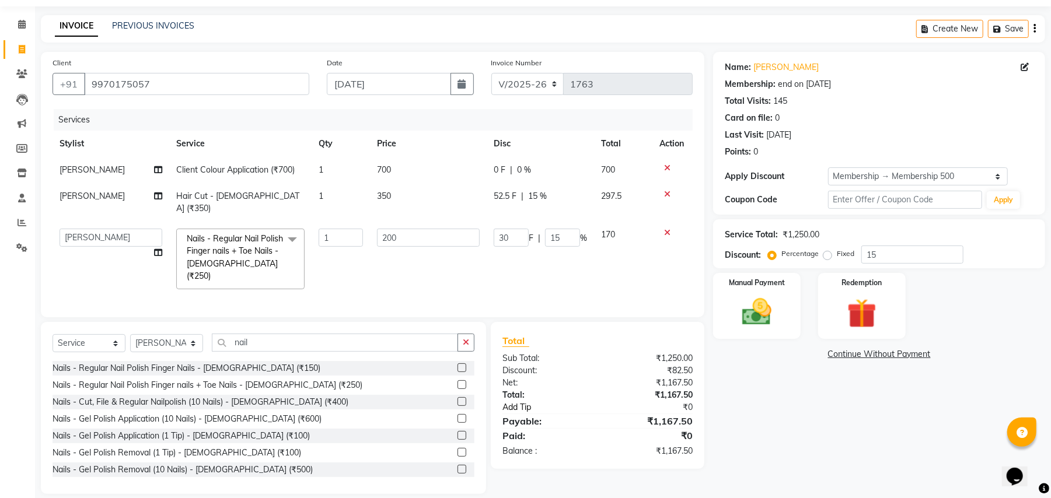
click at [527, 401] on link "Add Tip" at bounding box center [554, 407] width 121 height 12
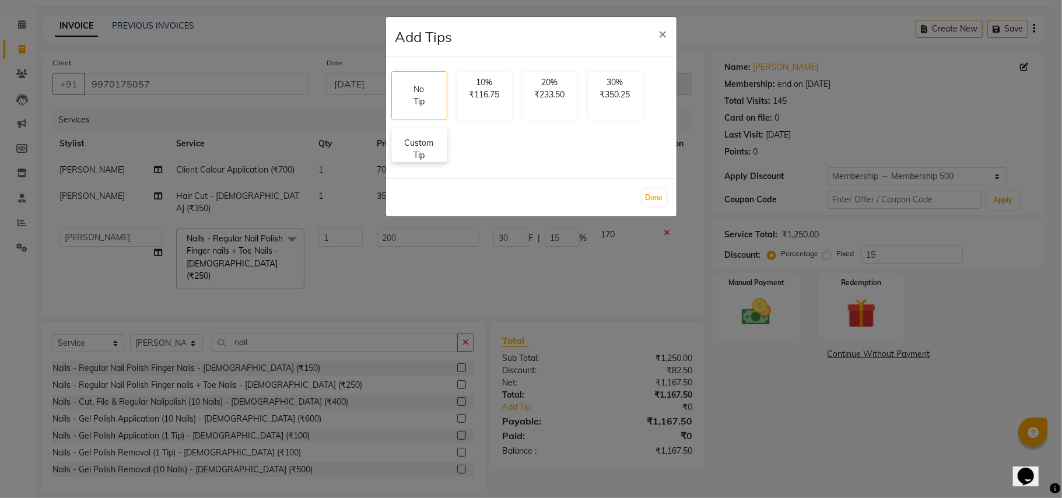
click at [441, 141] on div "Custom Tip" at bounding box center [419, 144] width 56 height 35
select select "68583"
select select "11579"
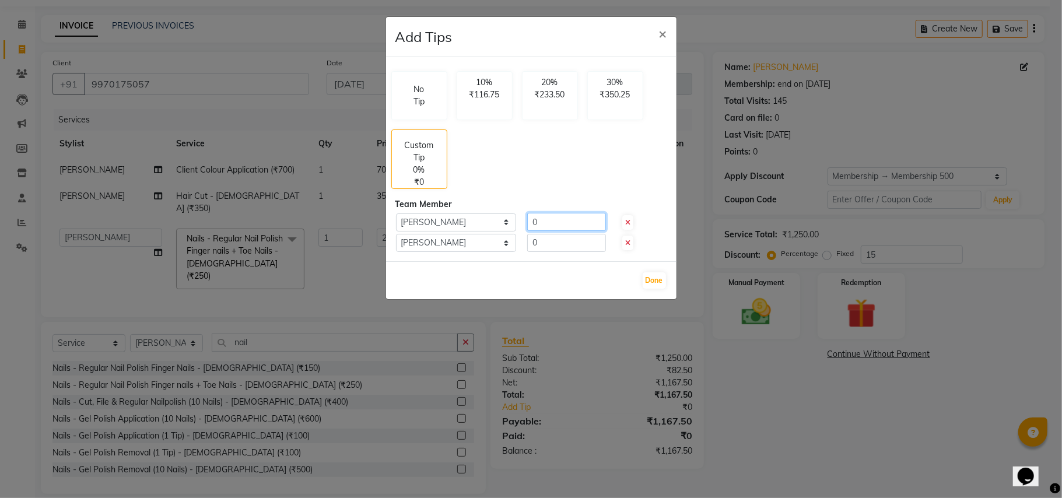
click at [550, 229] on input "0" at bounding box center [566, 222] width 79 height 18
type input "100"
click at [554, 242] on input "0" at bounding box center [566, 243] width 79 height 18
type input "0"
type input "50"
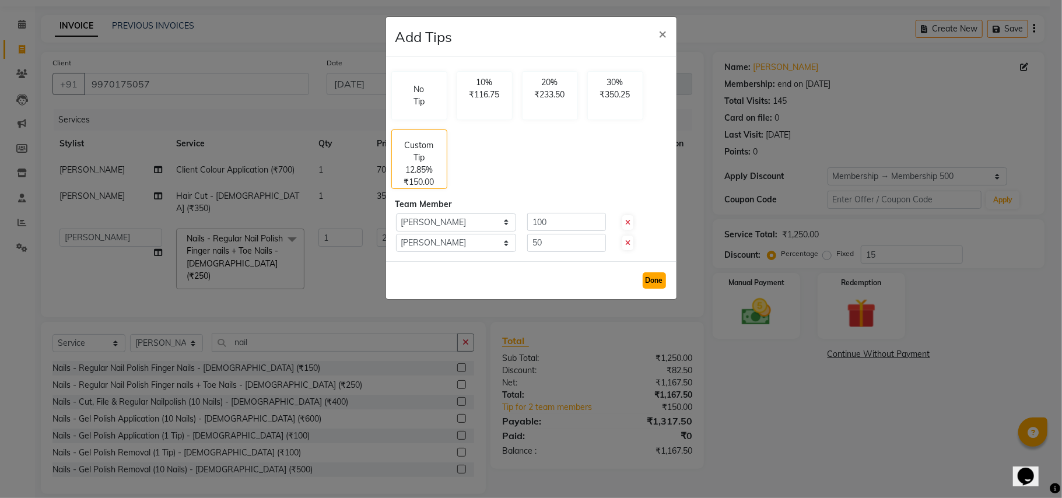
click at [655, 281] on button "Done" at bounding box center [654, 280] width 23 height 16
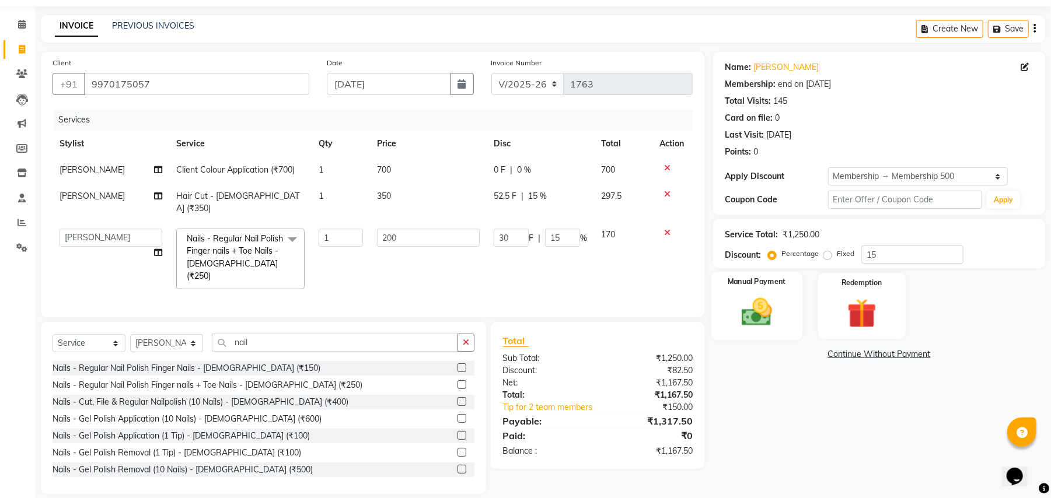
click at [760, 320] on img at bounding box center [757, 313] width 50 height 36
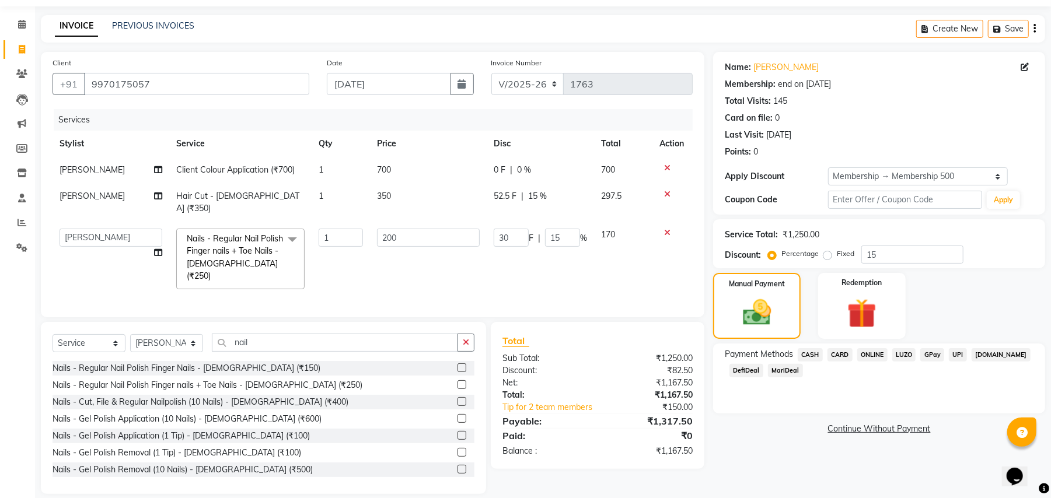
click at [791, 370] on span "MariDeal" at bounding box center [785, 370] width 35 height 13
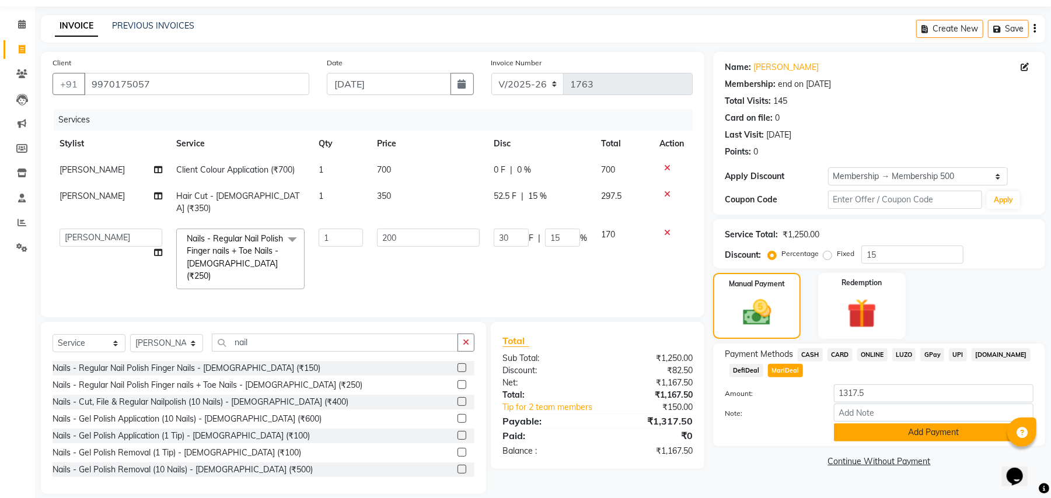
click at [893, 431] on button "Add Payment" at bounding box center [934, 433] width 200 height 18
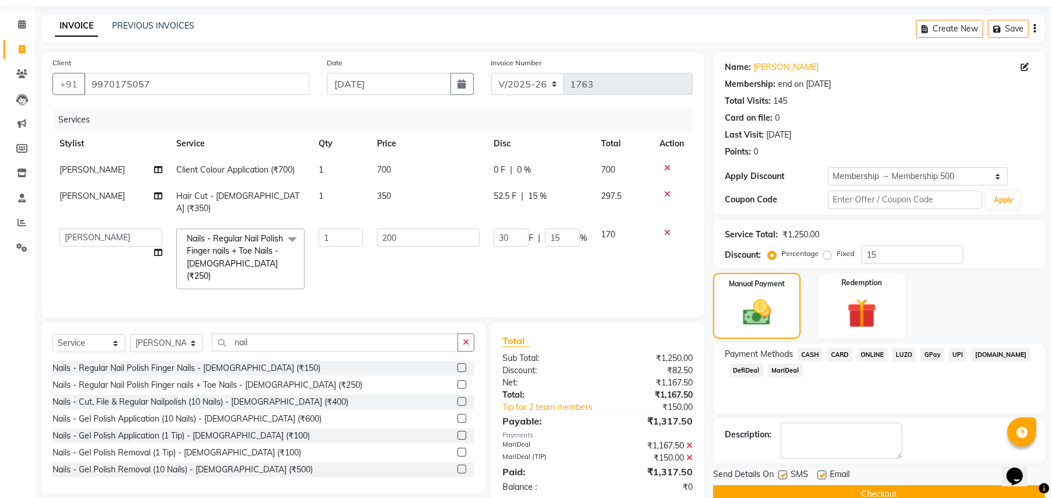
scroll to position [59, 0]
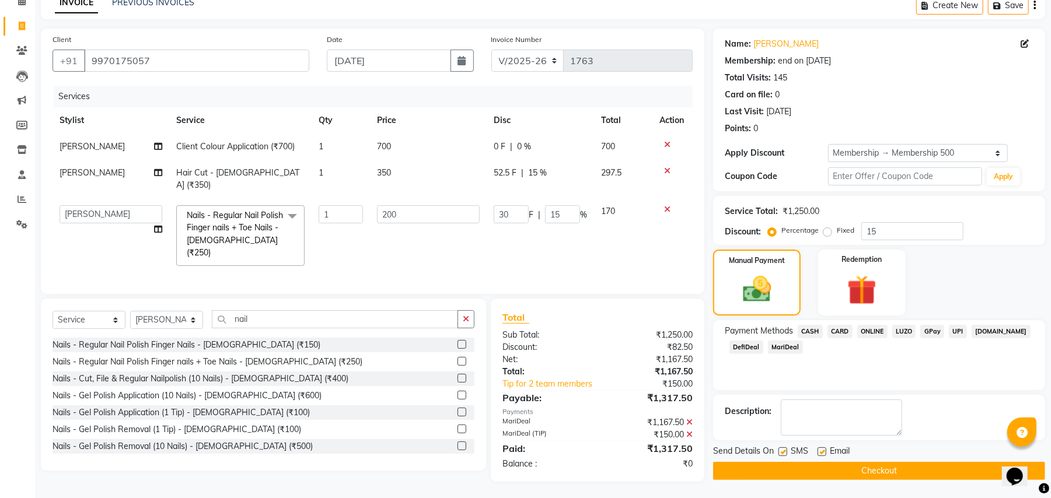
click at [841, 470] on button "Checkout" at bounding box center [879, 471] width 332 height 18
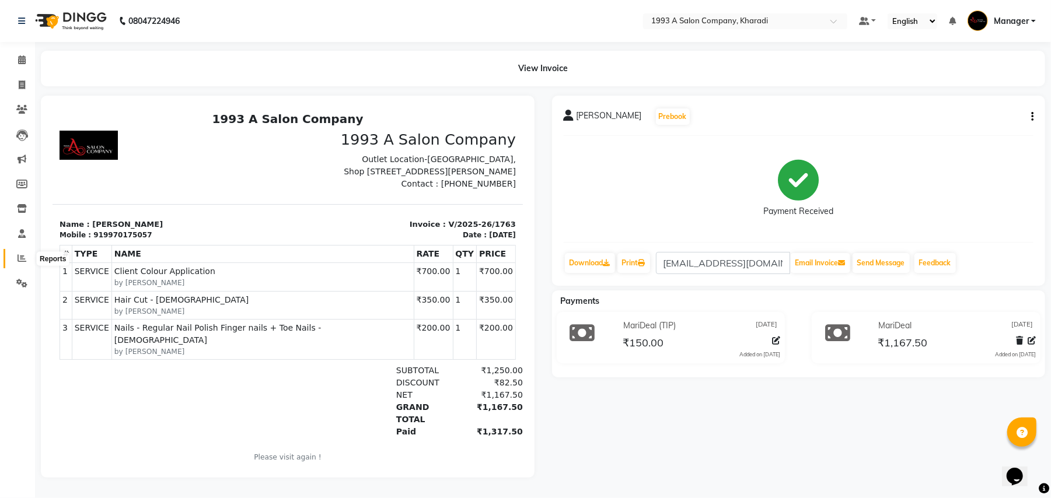
click at [20, 256] on icon at bounding box center [22, 258] width 9 height 9
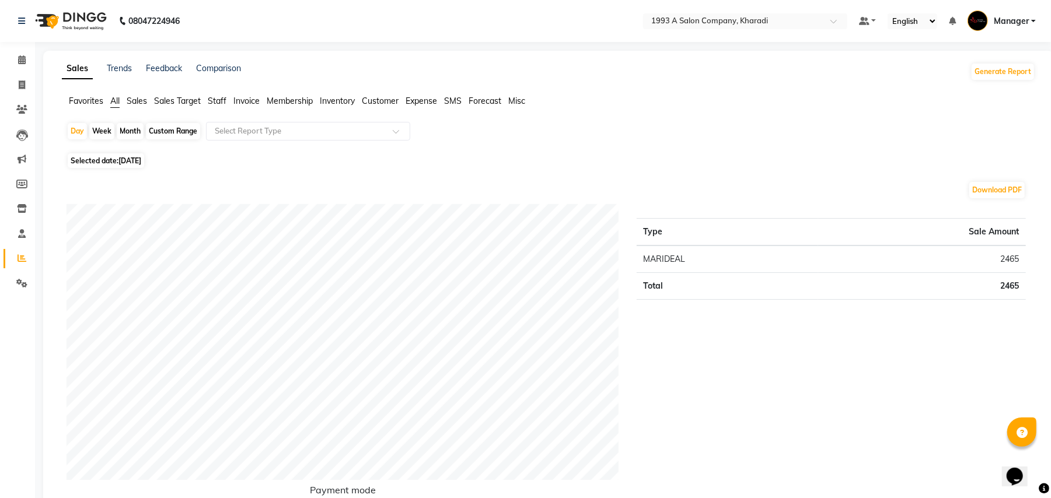
click at [181, 127] on div "Custom Range" at bounding box center [173, 131] width 54 height 16
select select "9"
select select "2025"
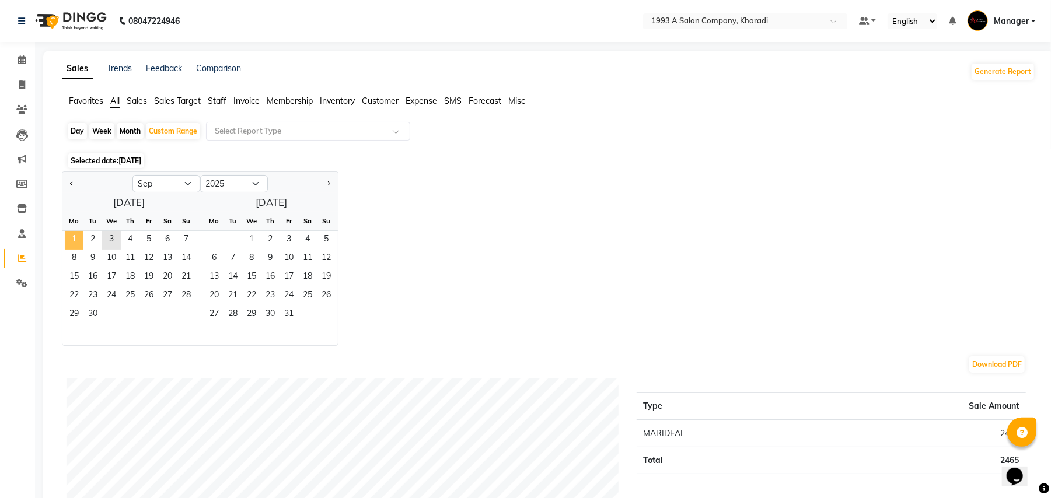
click at [77, 241] on span "1" at bounding box center [74, 240] width 19 height 19
click at [115, 245] on span "3" at bounding box center [111, 240] width 19 height 19
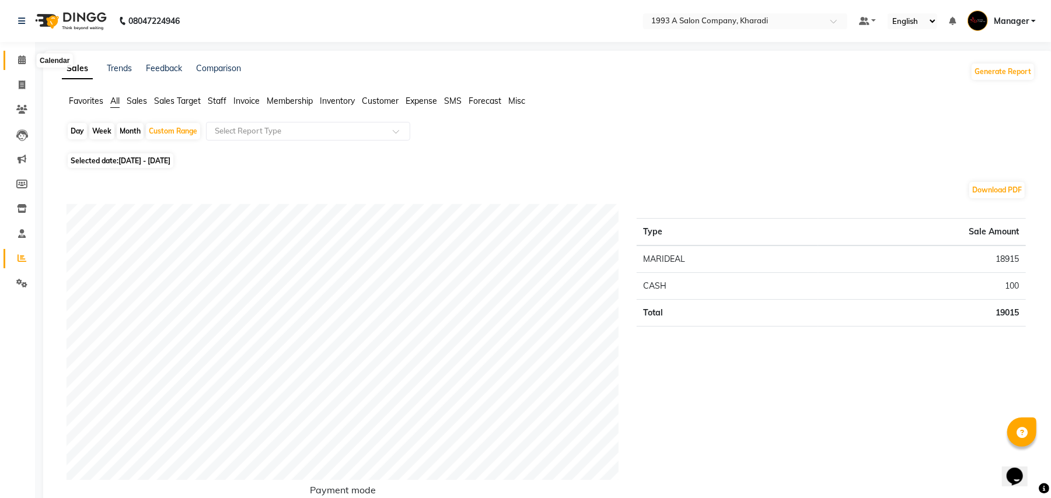
click at [20, 57] on icon at bounding box center [22, 59] width 8 height 9
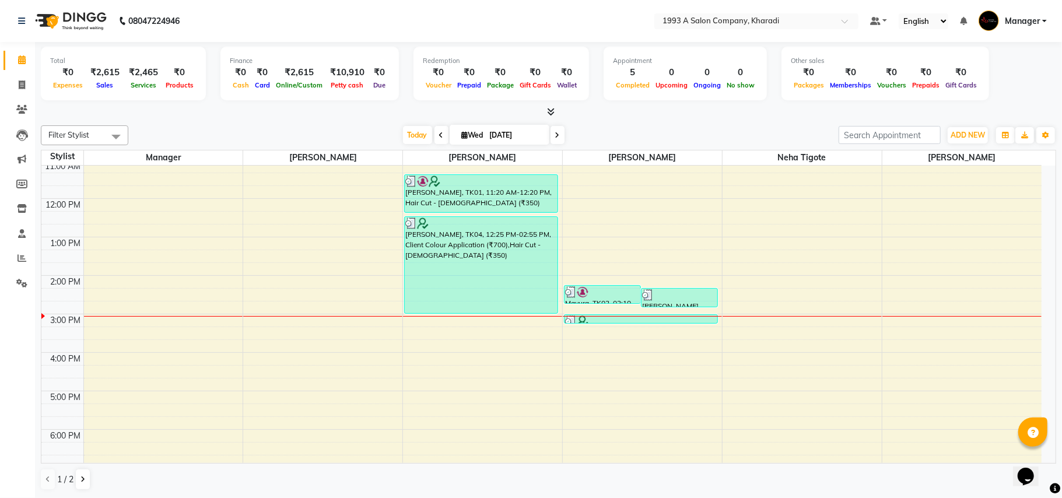
scroll to position [61, 0]
